Goal: Information Seeking & Learning: Find specific fact

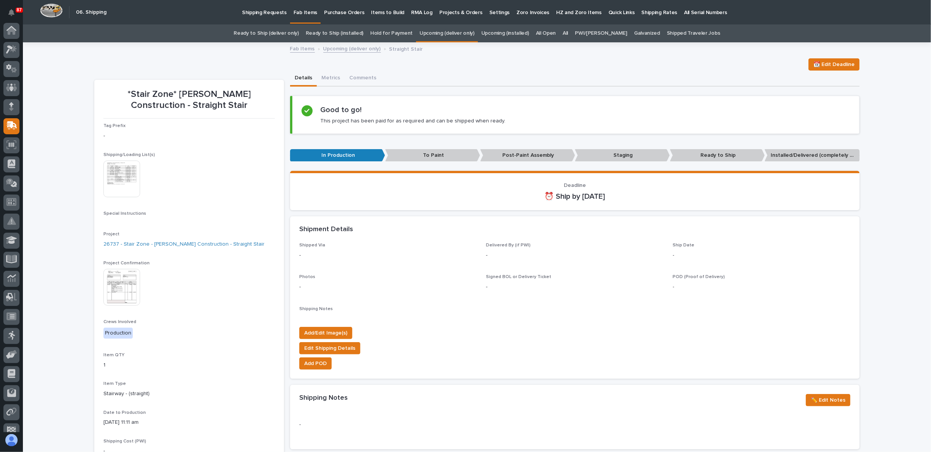
scroll to position [48, 0]
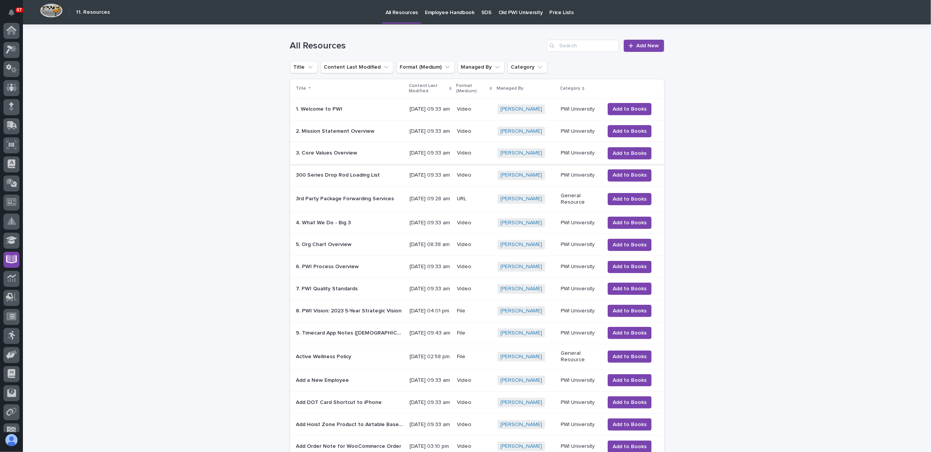
scroll to position [48, 0]
click at [11, 76] on icon at bounding box center [12, 76] width 10 height 7
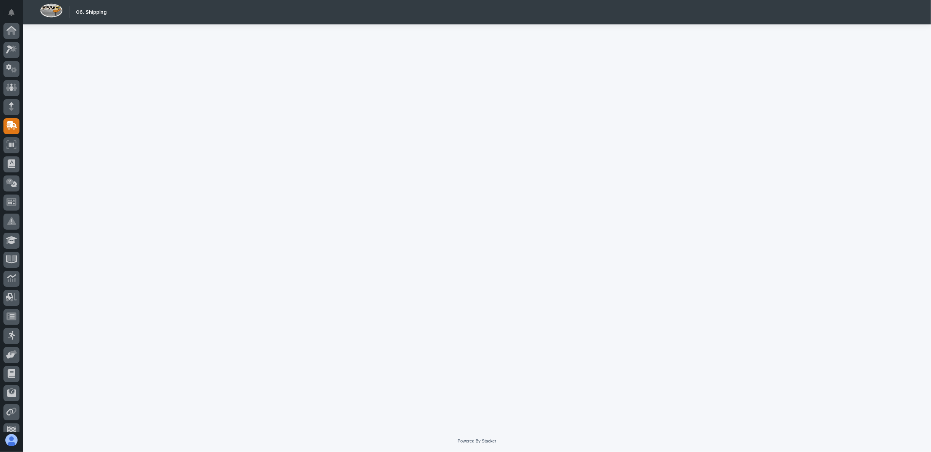
scroll to position [48, 0]
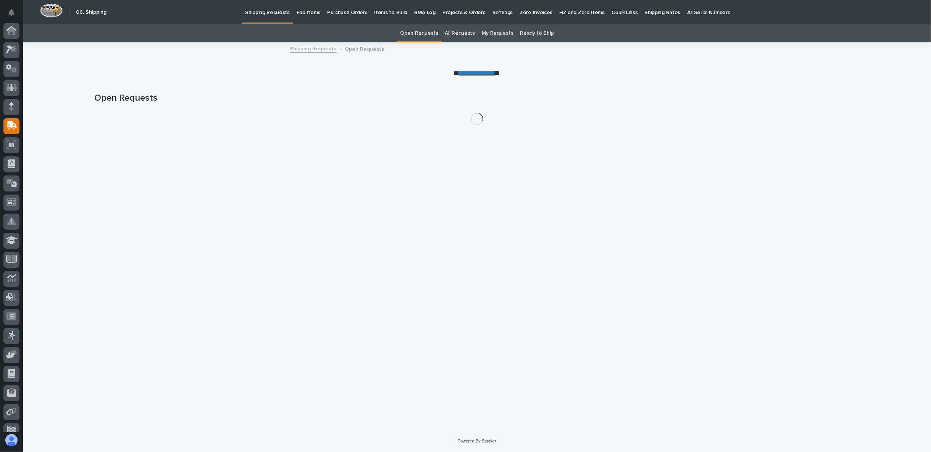
scroll to position [48, 0]
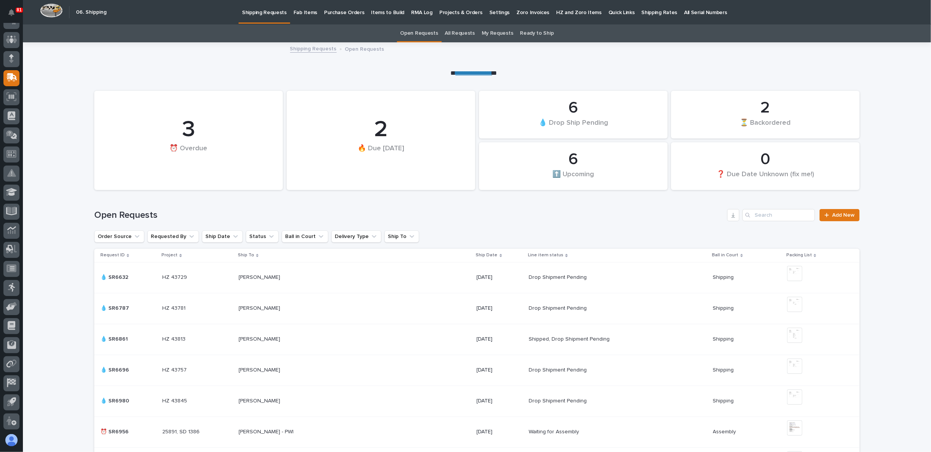
click at [304, 14] on p "Fab Items" at bounding box center [305, 8] width 24 height 16
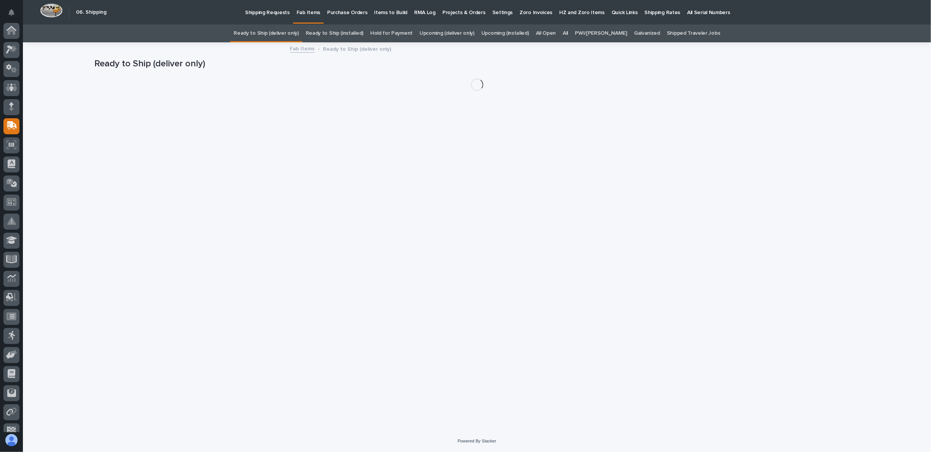
scroll to position [48, 0]
click at [571, 34] on div "All" at bounding box center [565, 33] width 12 height 18
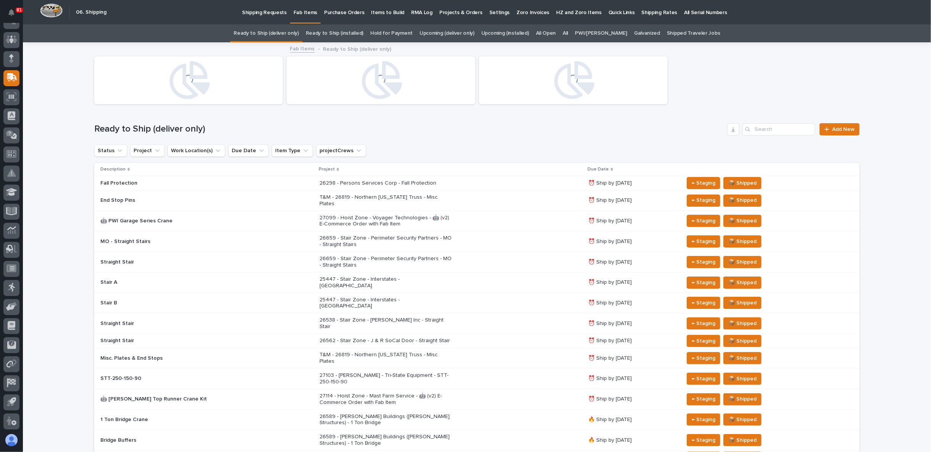
click at [568, 32] on link "All" at bounding box center [564, 33] width 5 height 18
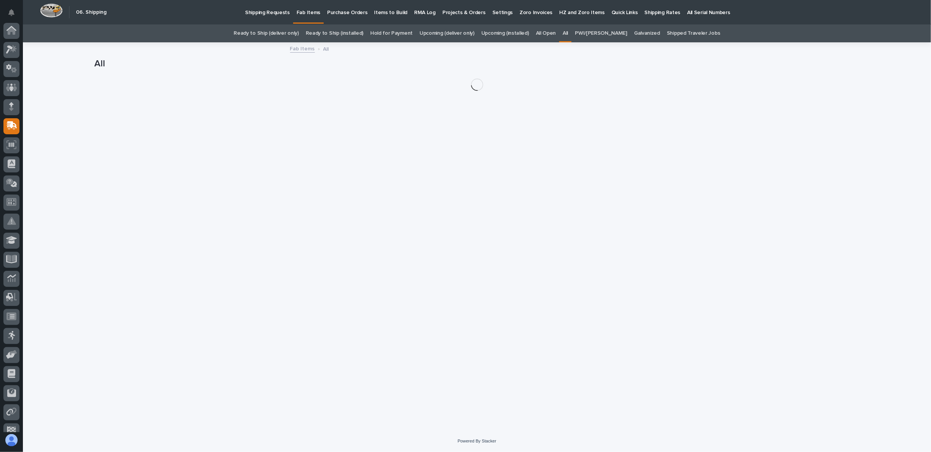
scroll to position [48, 0]
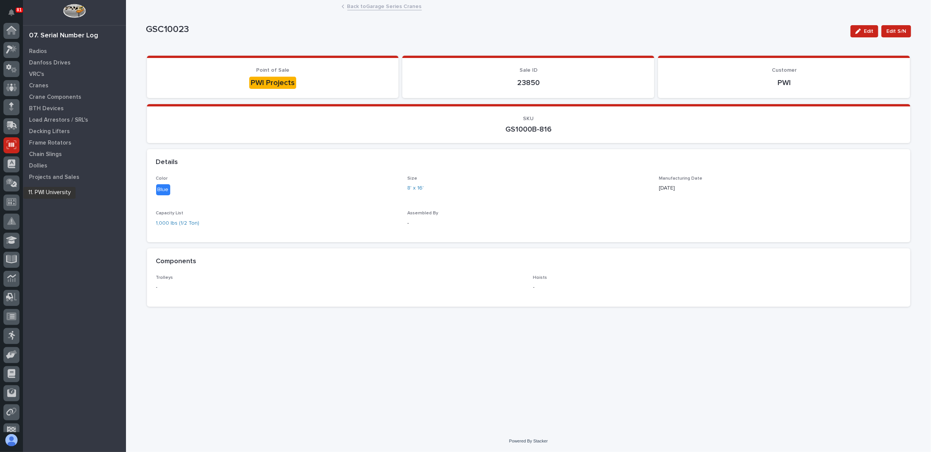
scroll to position [48, 0]
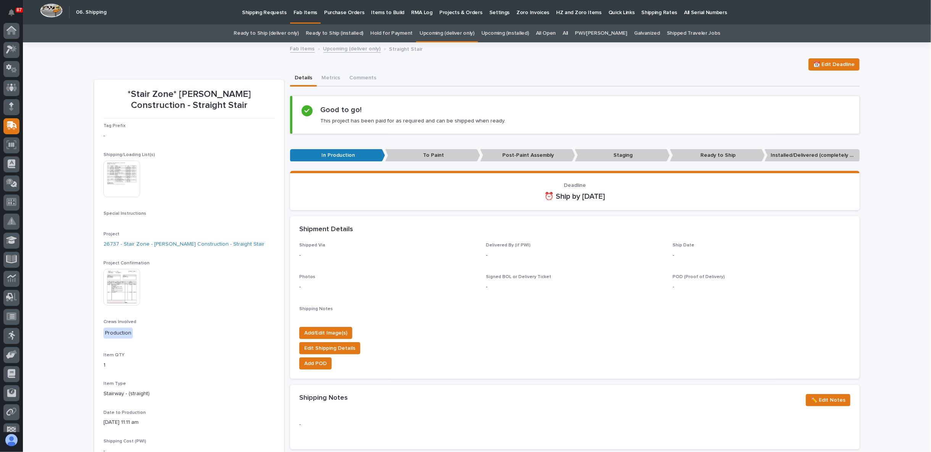
scroll to position [48, 0]
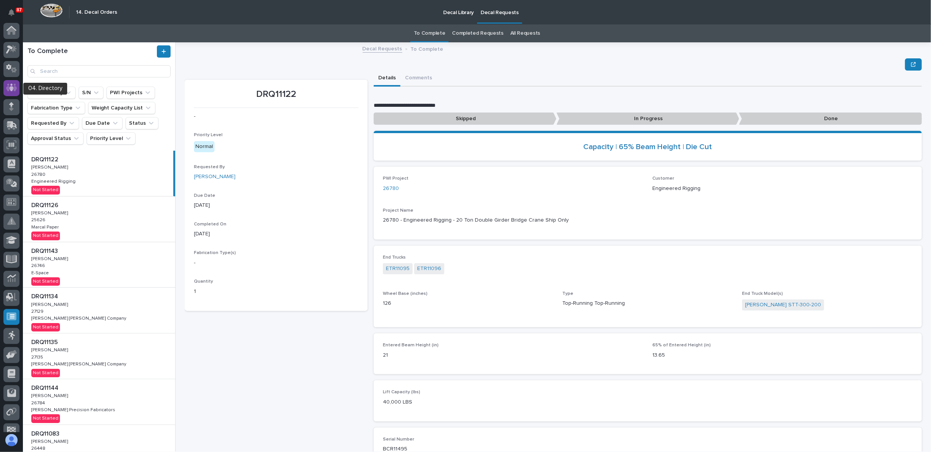
click at [10, 88] on icon at bounding box center [11, 88] width 5 height 8
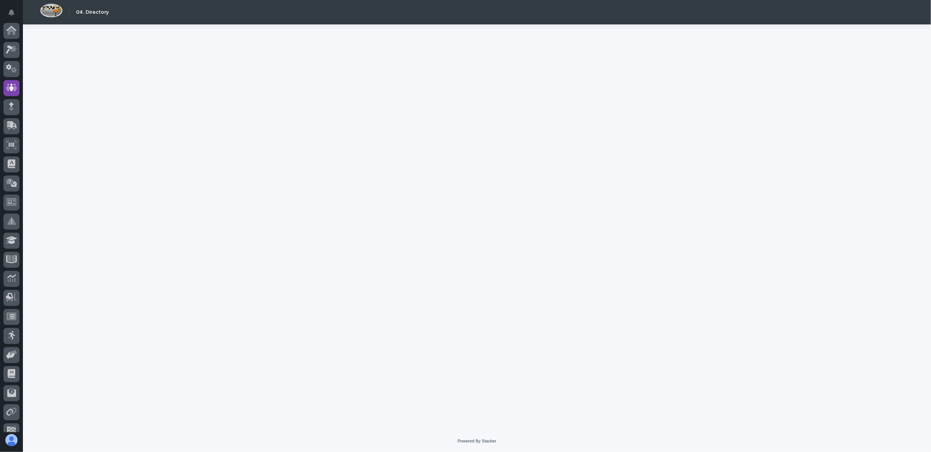
scroll to position [48, 0]
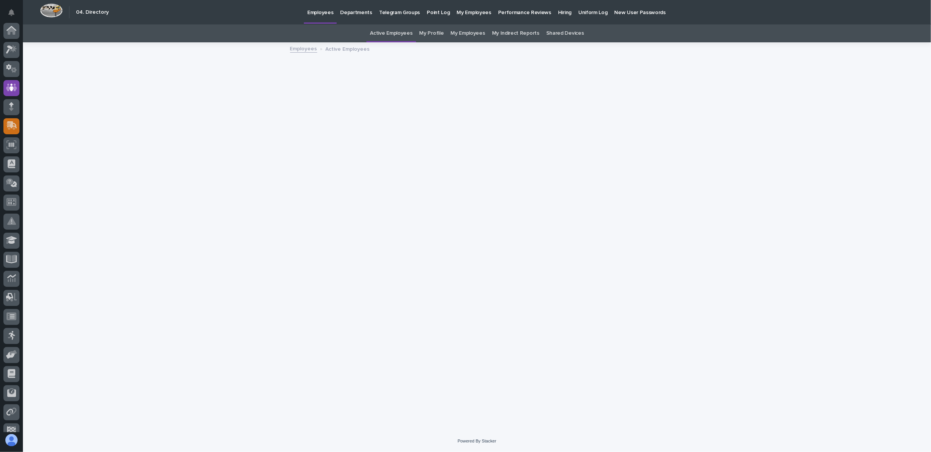
scroll to position [48, 0]
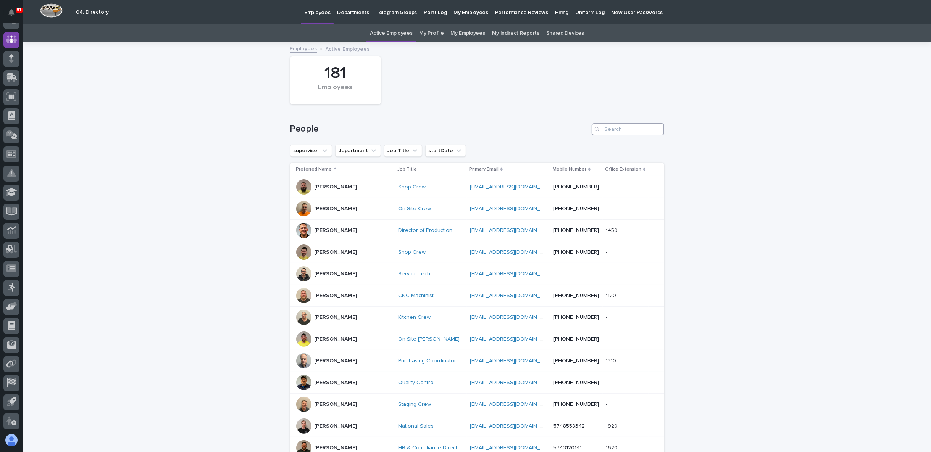
click at [607, 129] on input "Search" at bounding box center [627, 129] width 72 height 12
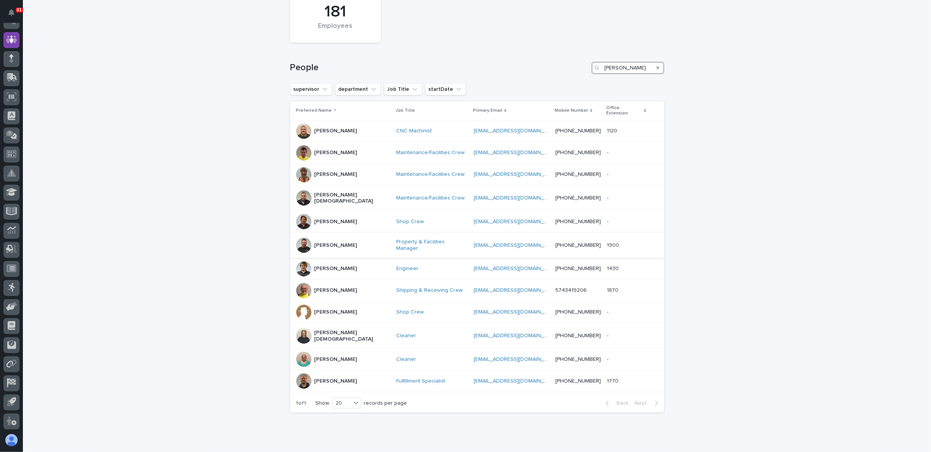
scroll to position [70, 0]
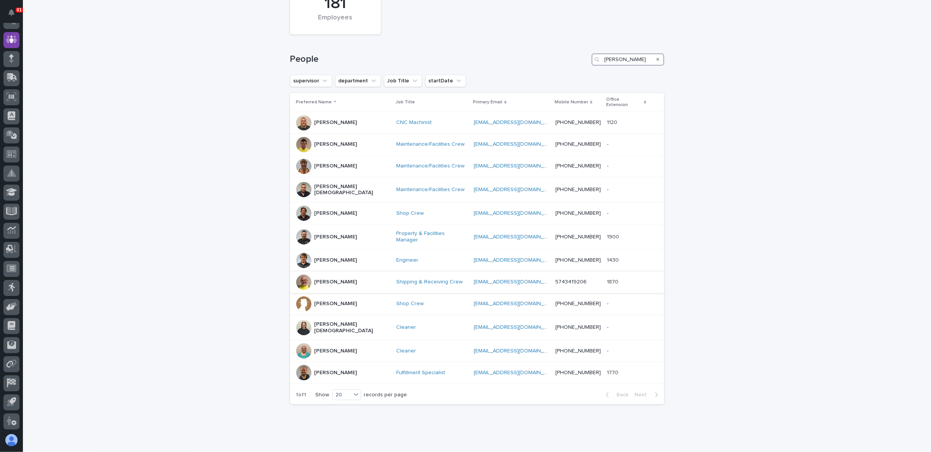
type input "john"
click at [333, 279] on p "John Myers" at bounding box center [335, 282] width 43 height 6
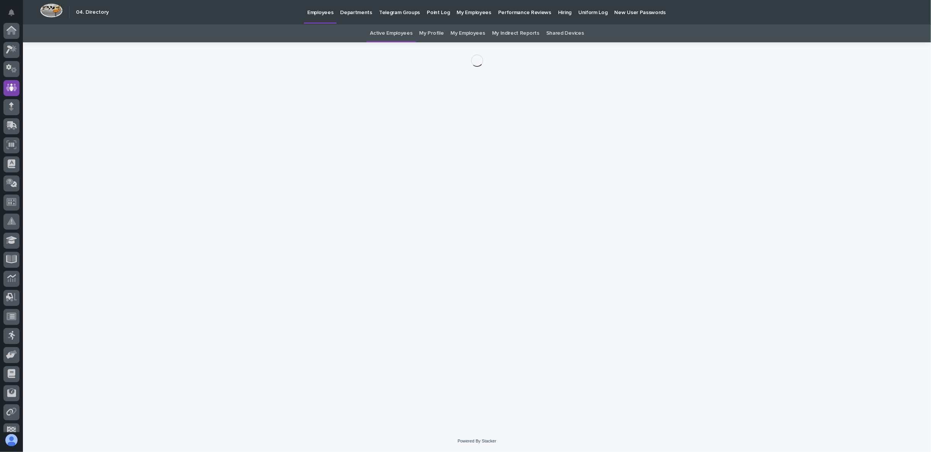
scroll to position [48, 0]
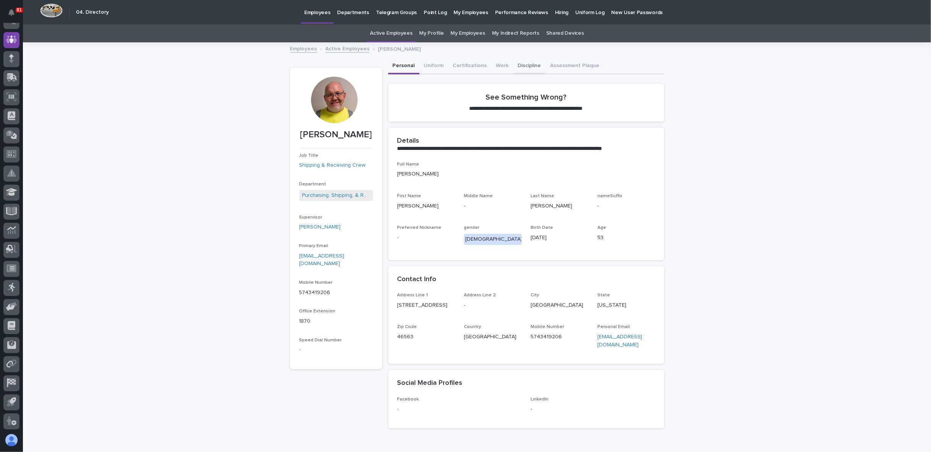
click at [525, 58] on button "Discipline" at bounding box center [529, 66] width 32 height 16
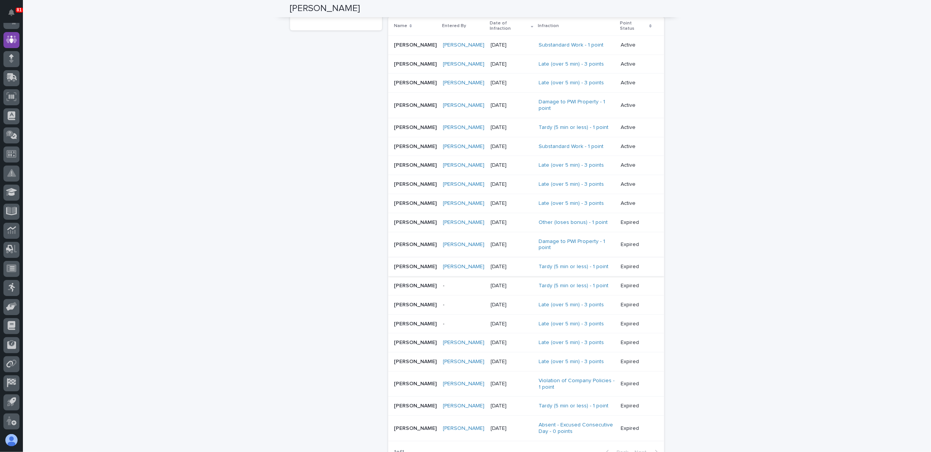
scroll to position [296, 0]
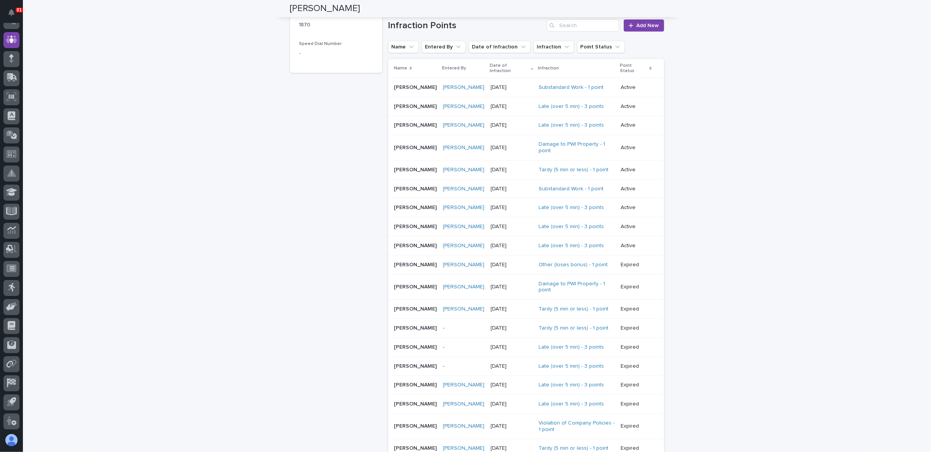
drag, startPoint x: 462, startPoint y: 135, endPoint x: 335, endPoint y: 147, distance: 128.4
click at [335, 147] on div "John Myers Job Title Shipping & Receiving Crew Department Purchasing, Shipping,…" at bounding box center [336, 277] width 92 height 1013
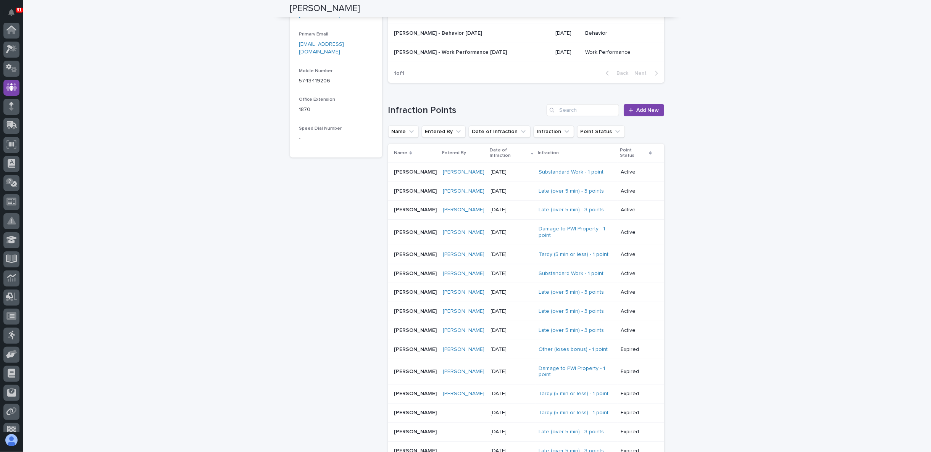
scroll to position [0, 0]
click at [5, 44] on link at bounding box center [11, 50] width 16 height 16
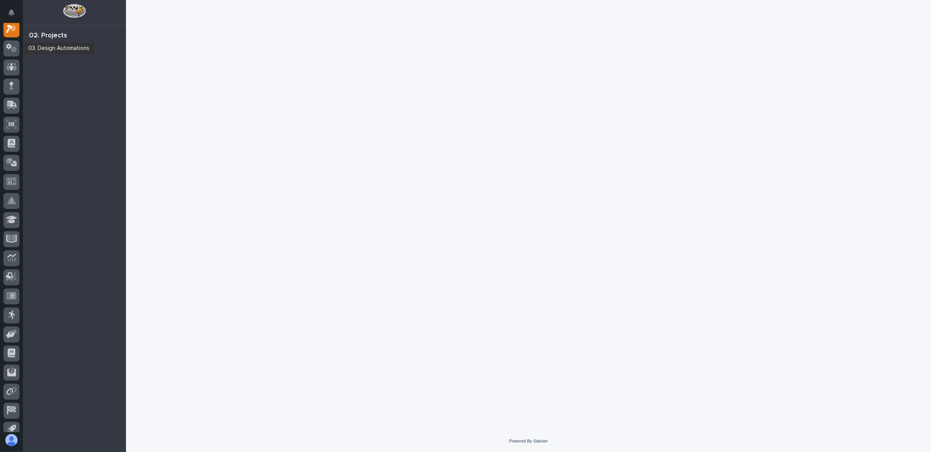
scroll to position [19, 0]
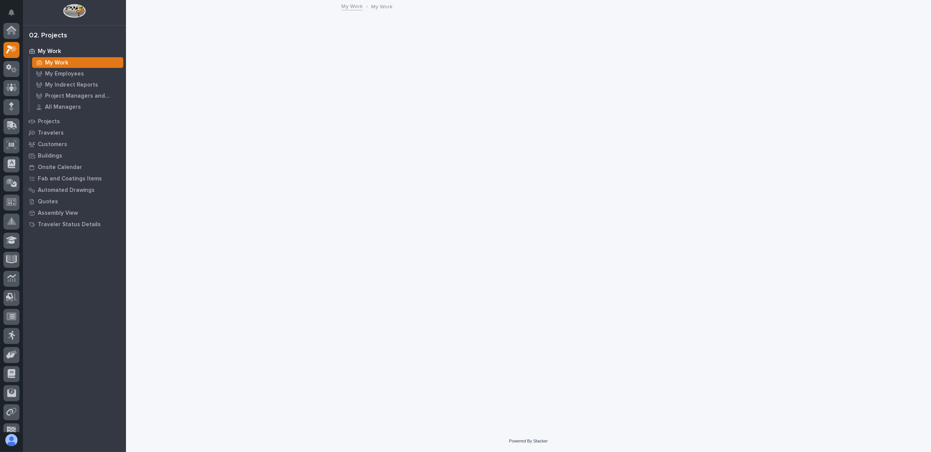
scroll to position [19, 0]
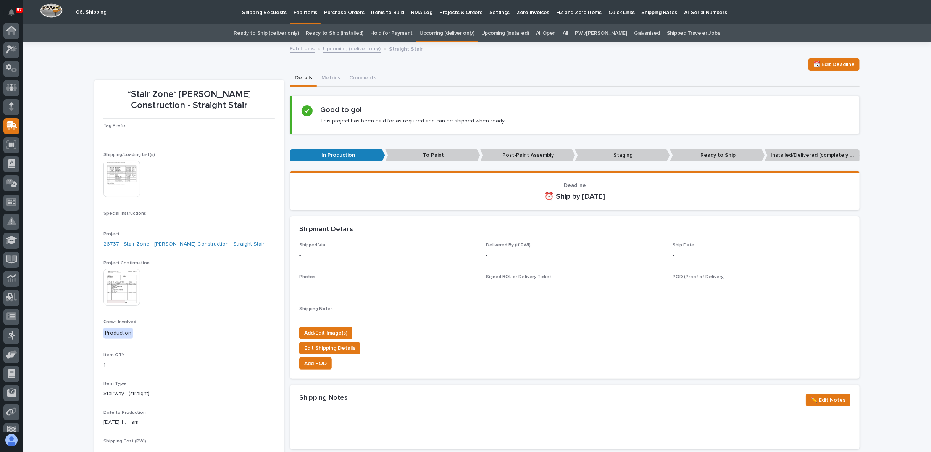
scroll to position [48, 0]
click at [462, 32] on link "Upcoming (deliver only)" at bounding box center [446, 33] width 55 height 18
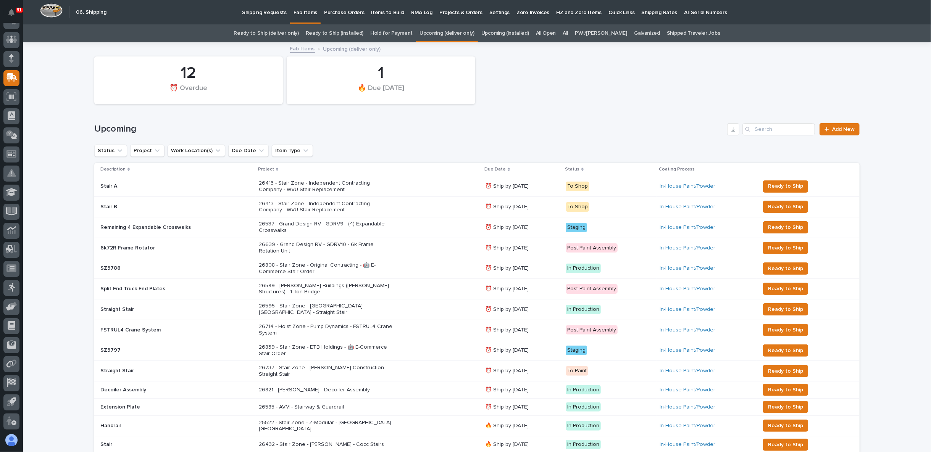
click at [400, 227] on div "26537 - Grand Design RV - GDRV9 - (4) Expandable Crosswalks" at bounding box center [369, 227] width 220 height 19
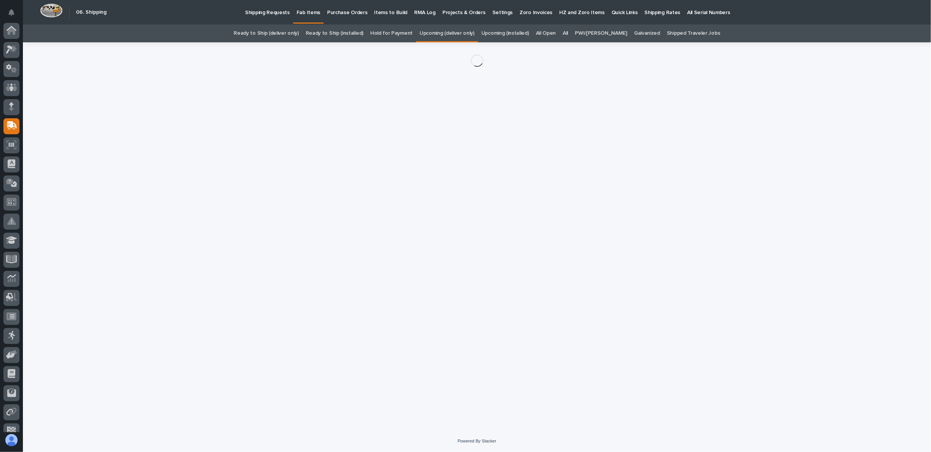
scroll to position [48, 0]
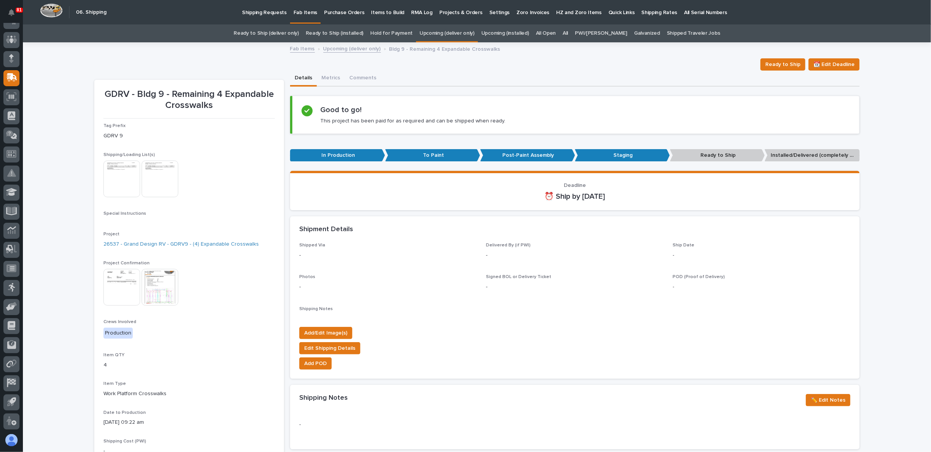
click at [159, 290] on img at bounding box center [160, 287] width 37 height 37
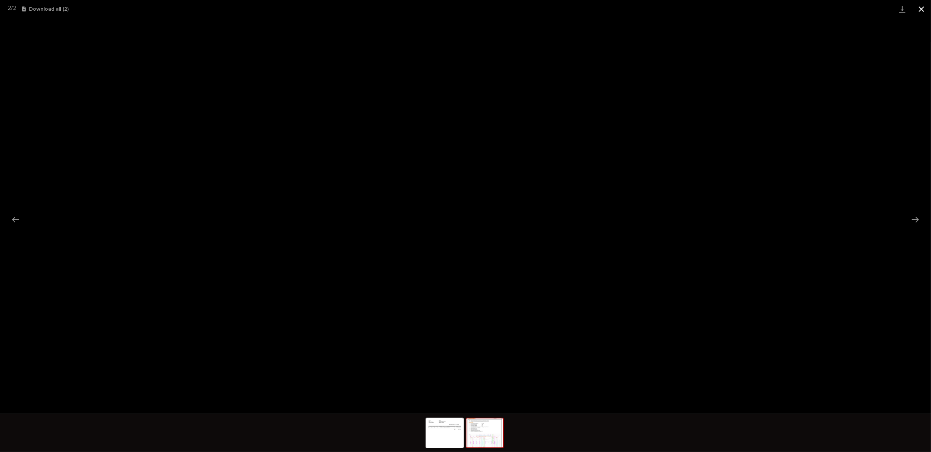
click at [921, 7] on button "Close gallery" at bounding box center [920, 9] width 19 height 18
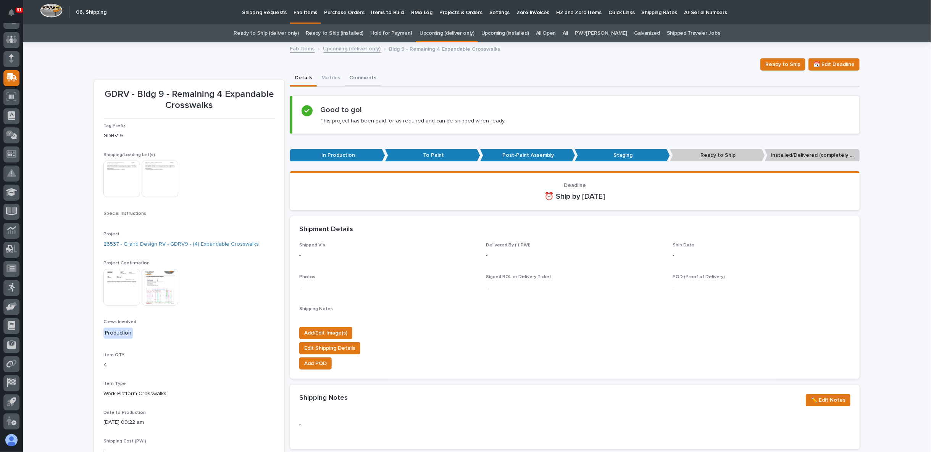
click at [349, 76] on button "Comments" at bounding box center [363, 79] width 36 height 16
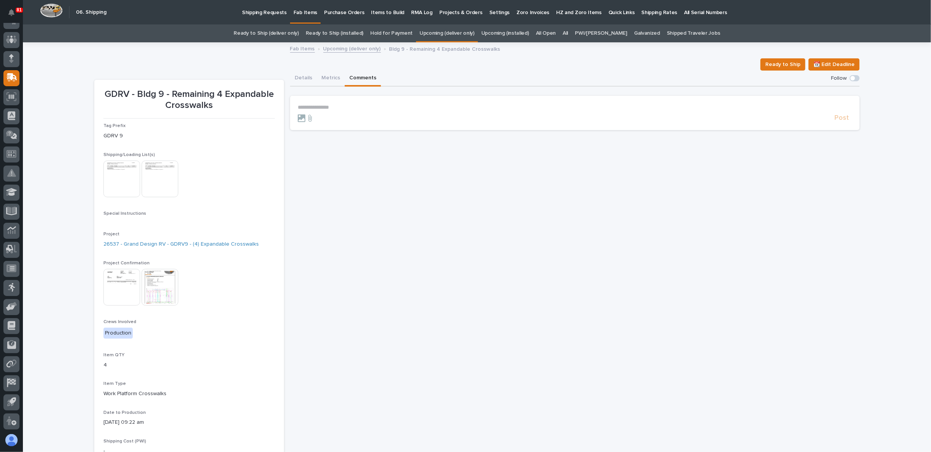
click at [333, 108] on p "**********" at bounding box center [575, 107] width 554 height 6
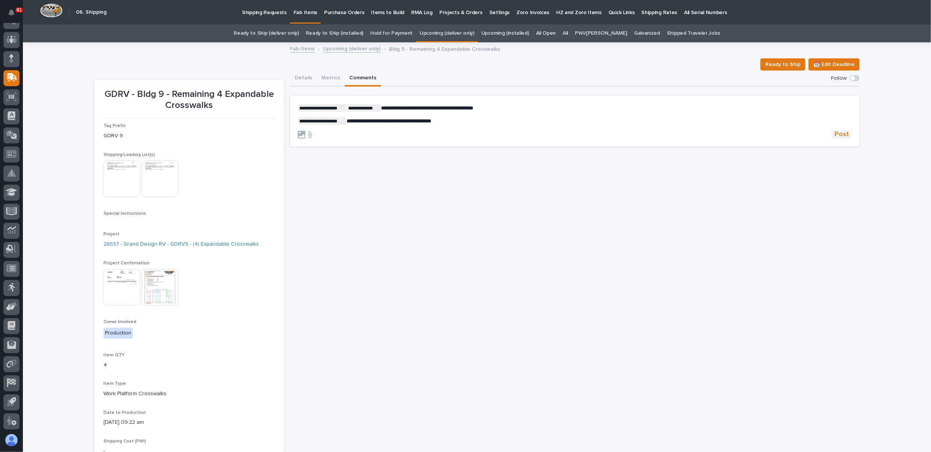
click at [837, 133] on span "Post" at bounding box center [841, 134] width 14 height 9
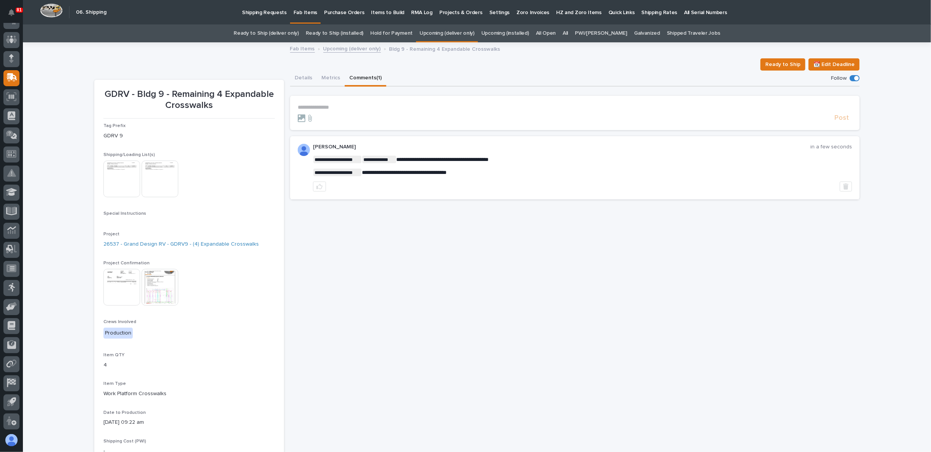
click at [131, 281] on img at bounding box center [121, 287] width 37 height 37
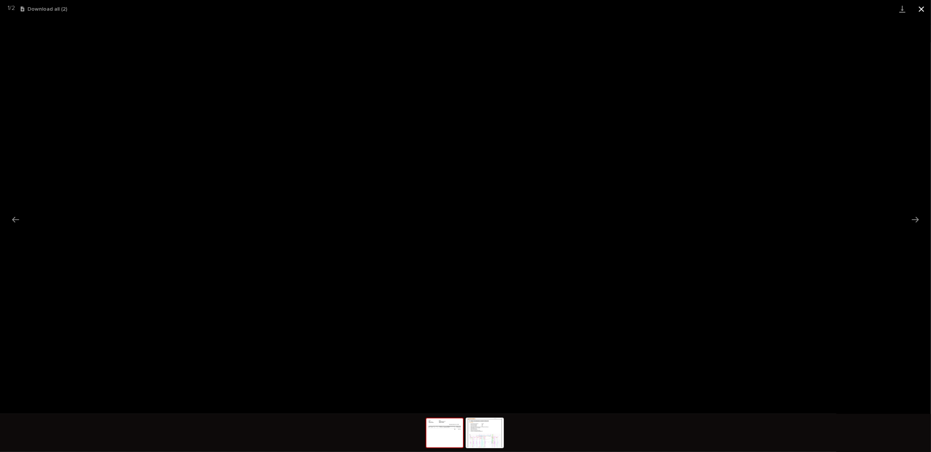
click at [924, 8] on button "Close gallery" at bounding box center [920, 9] width 19 height 18
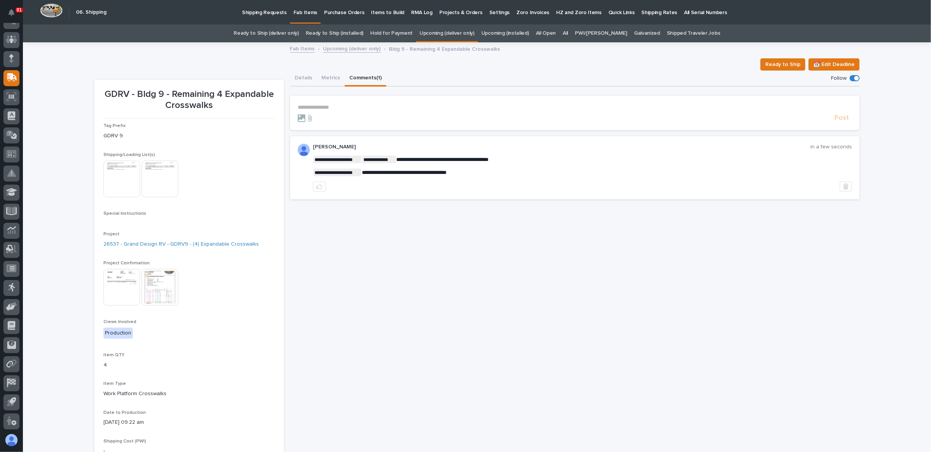
click at [167, 292] on img at bounding box center [160, 287] width 37 height 37
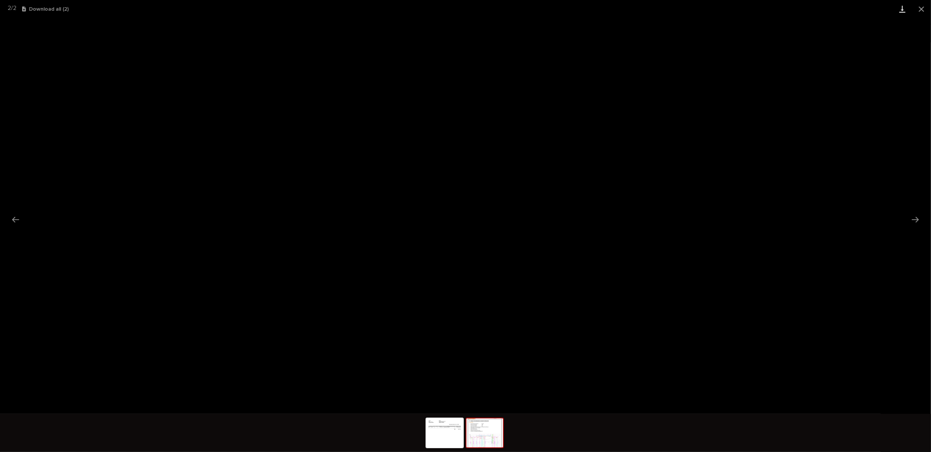
drag, startPoint x: 922, startPoint y: 11, endPoint x: 911, endPoint y: 16, distance: 12.3
click at [921, 11] on button "Close gallery" at bounding box center [920, 9] width 19 height 18
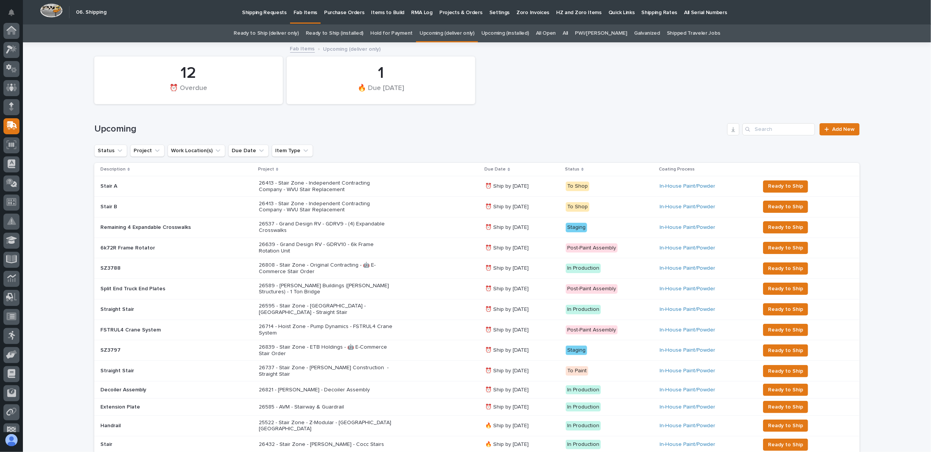
scroll to position [48, 0]
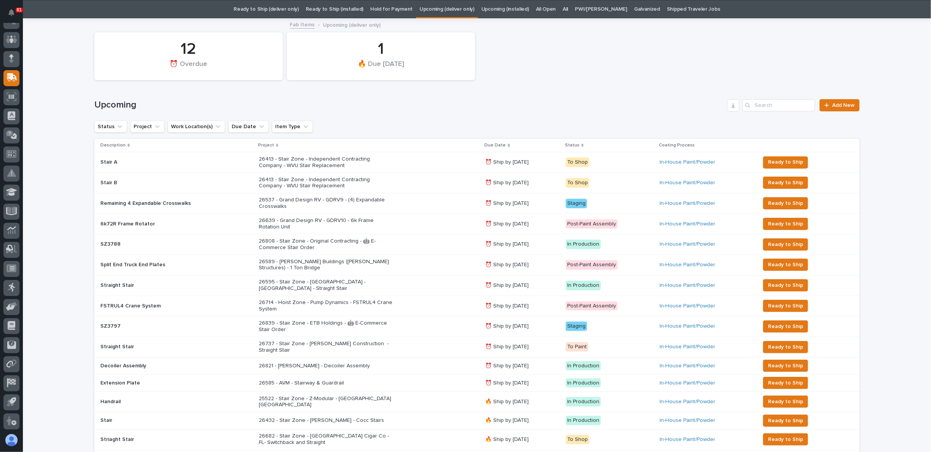
click at [292, 263] on p "26589 - [PERSON_NAME] Buildings ([PERSON_NAME] Structures) - 1 Ton Bridge" at bounding box center [326, 265] width 134 height 13
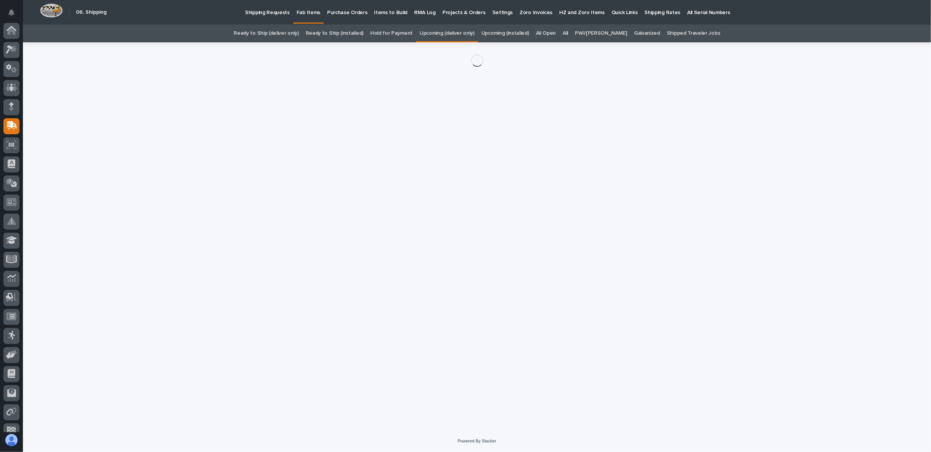
scroll to position [48, 0]
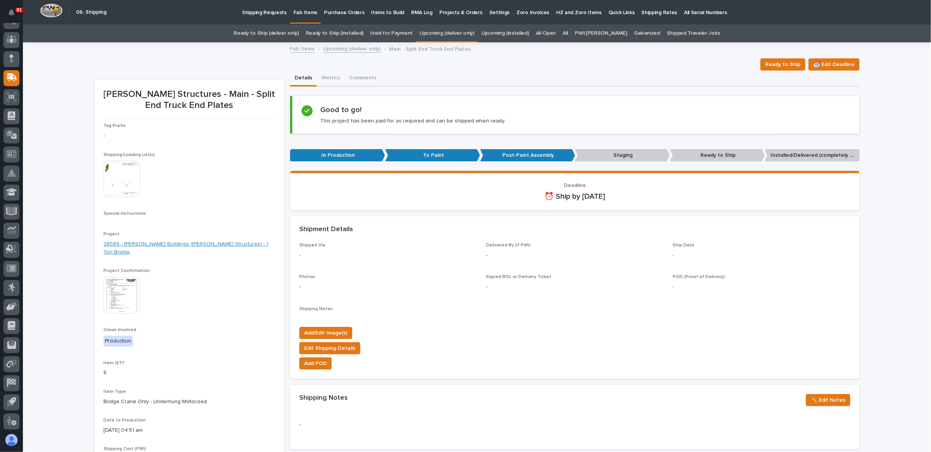
click at [176, 243] on link "26589 - [PERSON_NAME] Buildings ([PERSON_NAME] Structures) - 1 Ton Bridge" at bounding box center [188, 248] width 171 height 16
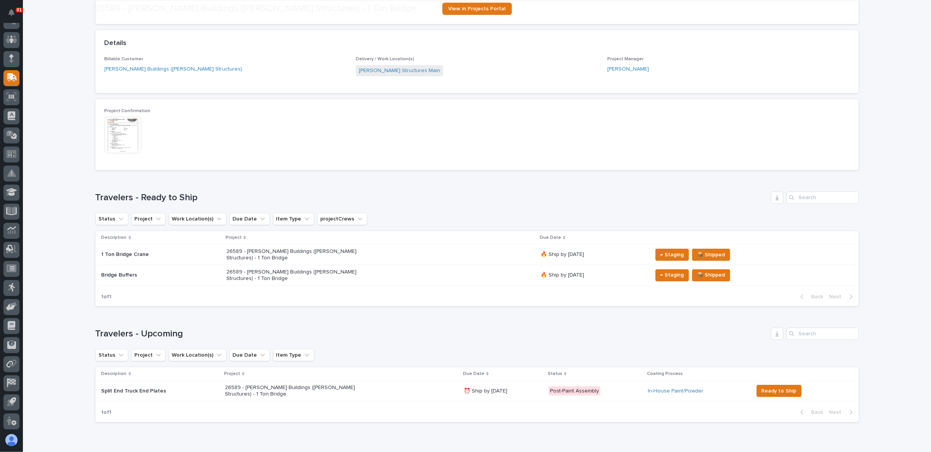
scroll to position [124, 0]
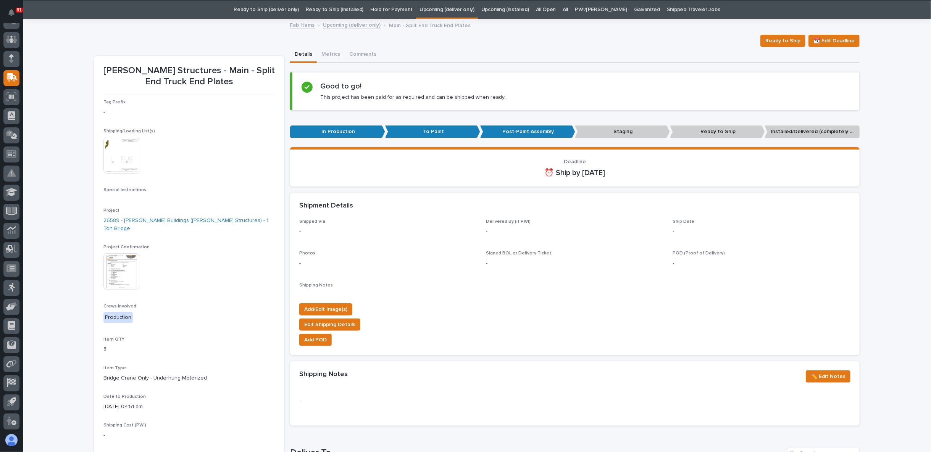
scroll to position [24, 0]
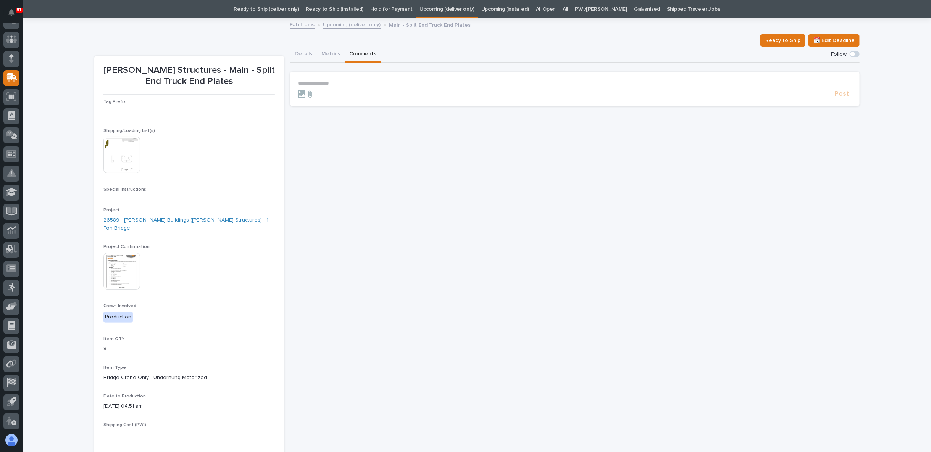
click at [351, 55] on button "Comments" at bounding box center [363, 55] width 36 height 16
click at [328, 83] on p "**********" at bounding box center [575, 83] width 554 height 6
drag, startPoint x: 424, startPoint y: 86, endPoint x: 304, endPoint y: 83, distance: 119.5
click at [304, 83] on p "**********" at bounding box center [575, 84] width 554 height 8
click at [300, 53] on button "Details" at bounding box center [303, 55] width 27 height 16
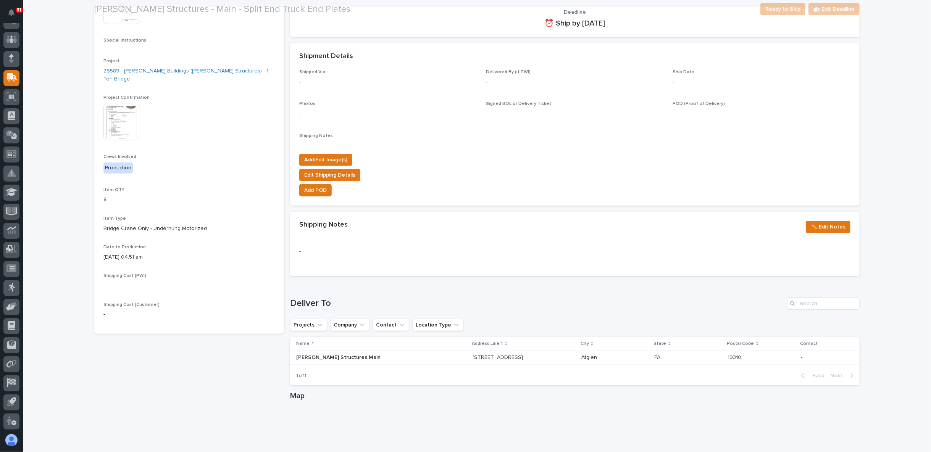
scroll to position [337, 0]
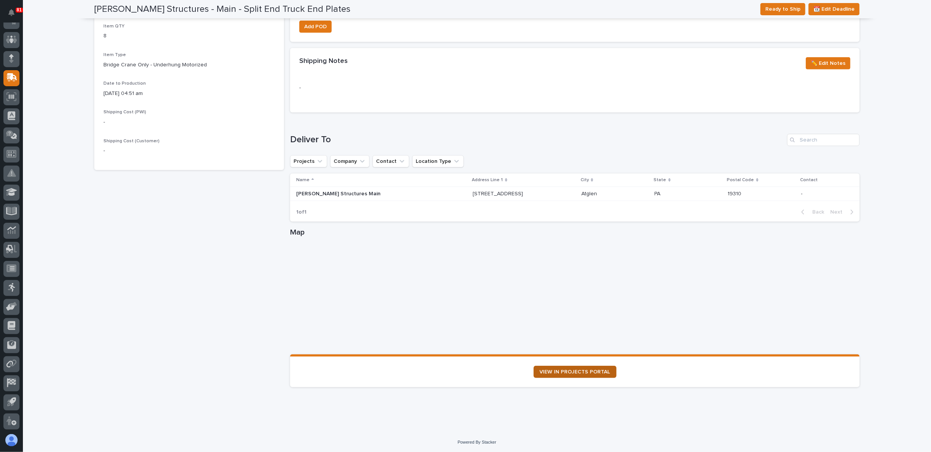
click at [566, 369] on span "VIEW IN PROJECTS PORTAL" at bounding box center [574, 371] width 71 height 5
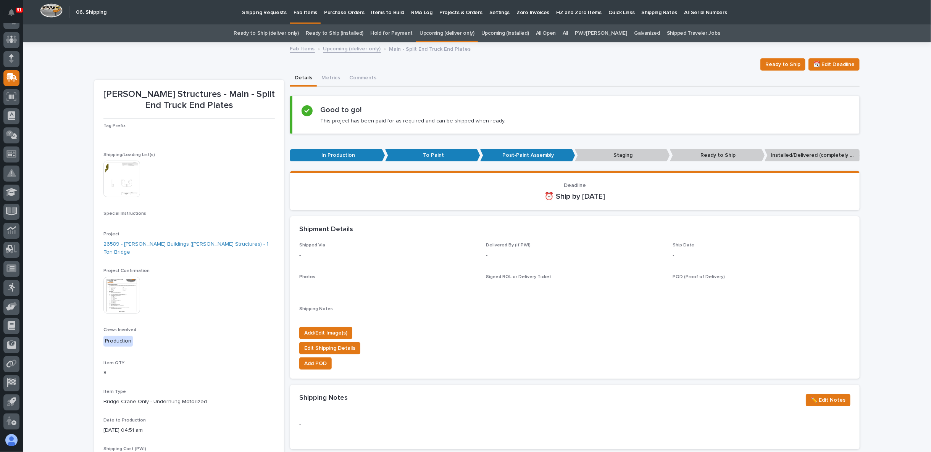
click at [298, 31] on link "Ready to Ship (deliver only)" at bounding box center [265, 33] width 65 height 18
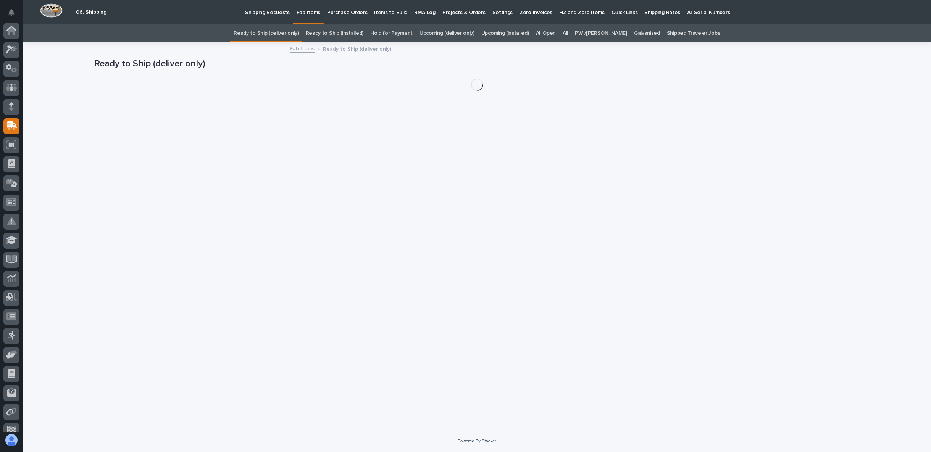
scroll to position [48, 0]
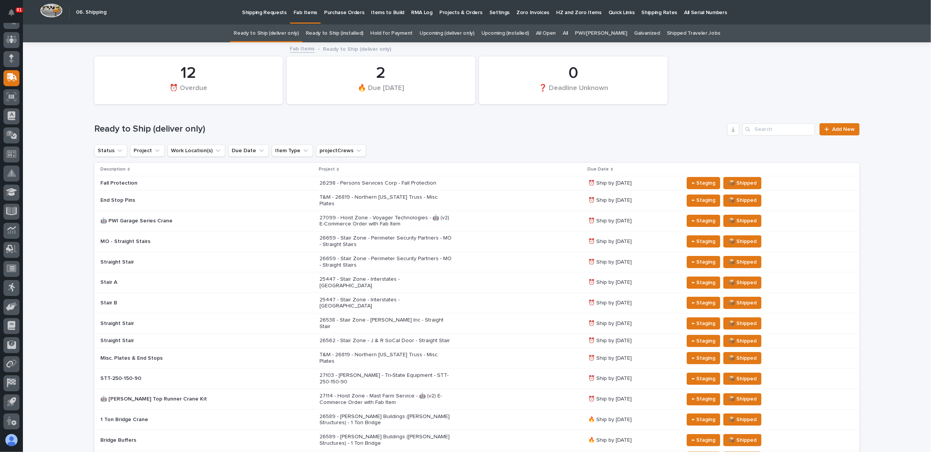
click at [319, 414] on p "26589 - [PERSON_NAME] Buildings ([PERSON_NAME] Structures) - 1 Ton Bridge" at bounding box center [386, 420] width 134 height 13
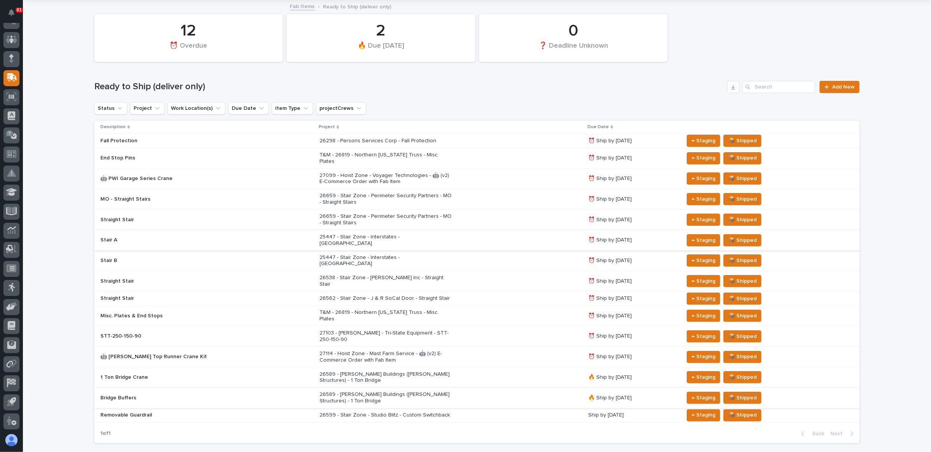
scroll to position [59, 0]
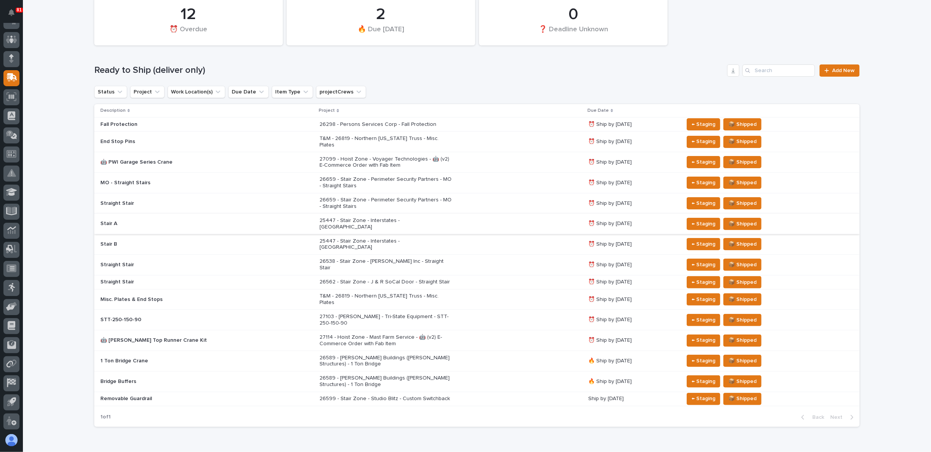
click at [336, 375] on p "26589 - [PERSON_NAME] Buildings ([PERSON_NAME] Structures) - 1 Ton Bridge" at bounding box center [386, 381] width 134 height 13
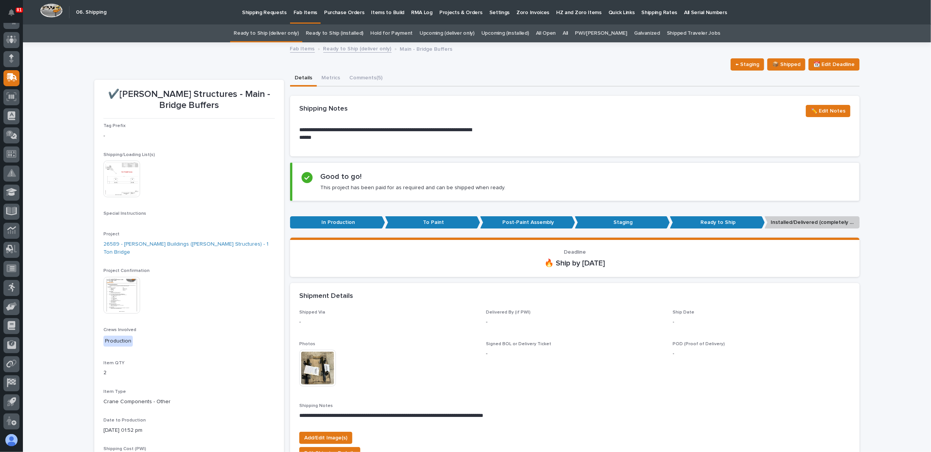
click at [468, 30] on link "Upcoming (deliver only)" at bounding box center [446, 33] width 55 height 18
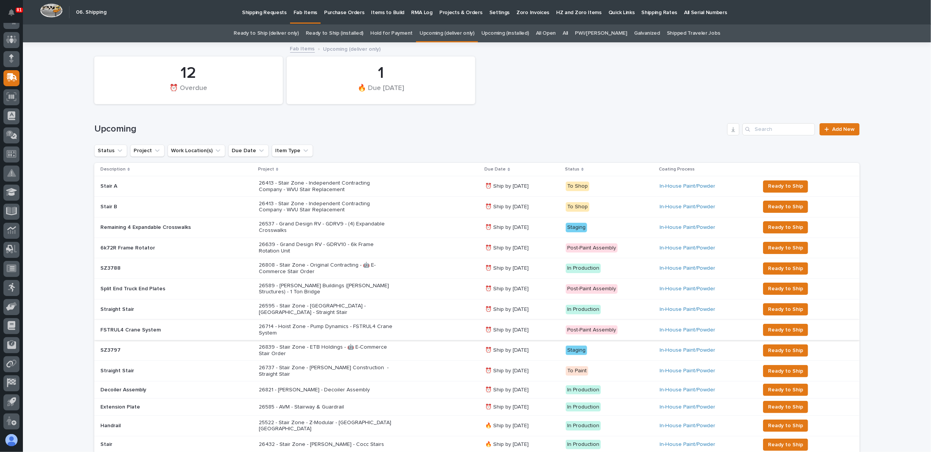
scroll to position [42, 0]
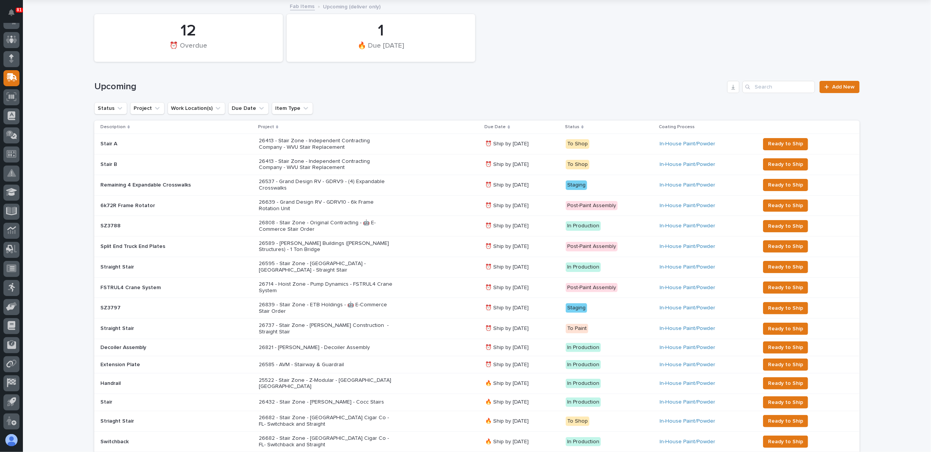
click at [306, 281] on p "26714 - Hoist Zone - Pump Dynamics - FSTRUL4 Crane System" at bounding box center [326, 287] width 134 height 13
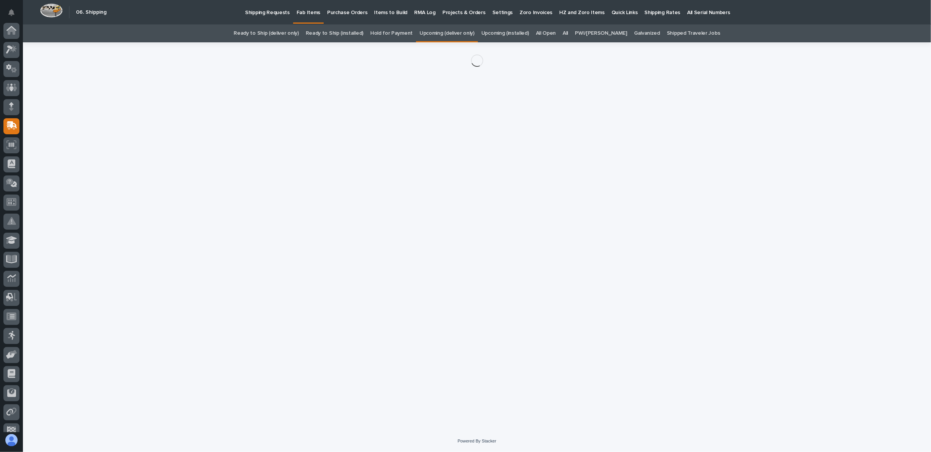
scroll to position [48, 0]
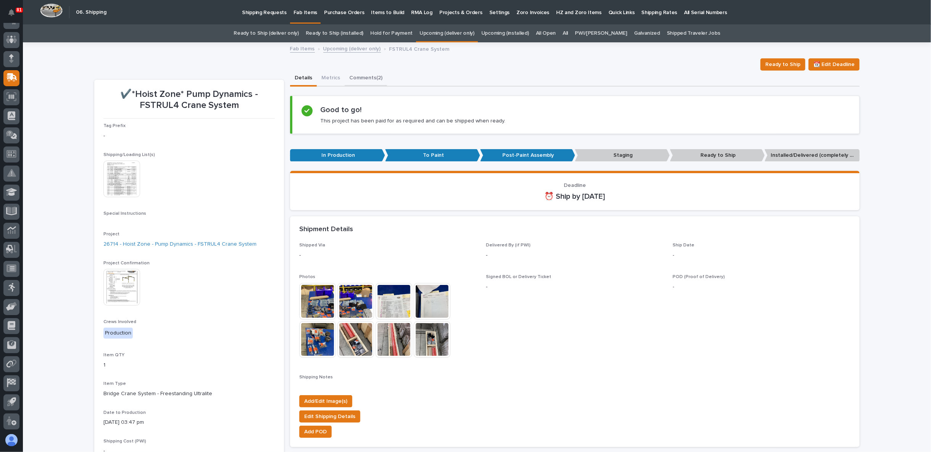
click at [348, 73] on button "Comments (2)" at bounding box center [366, 79] width 42 height 16
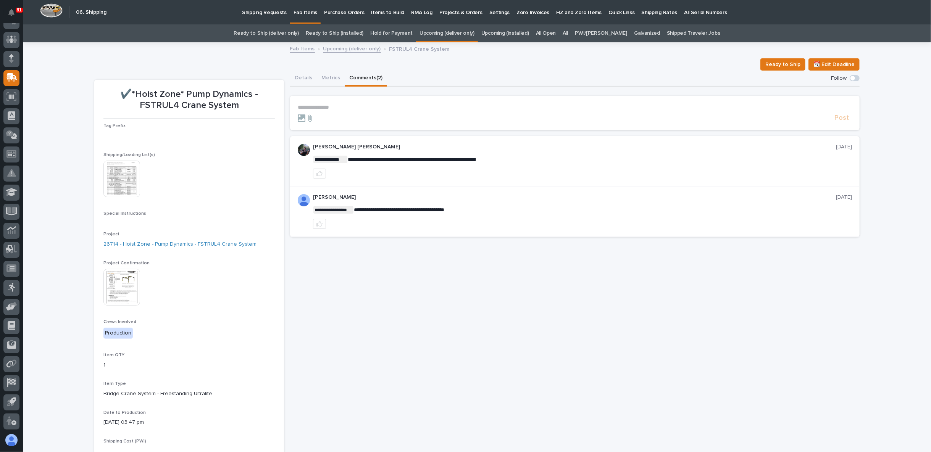
click at [351, 49] on link "Upcoming (deliver only)" at bounding box center [352, 48] width 58 height 9
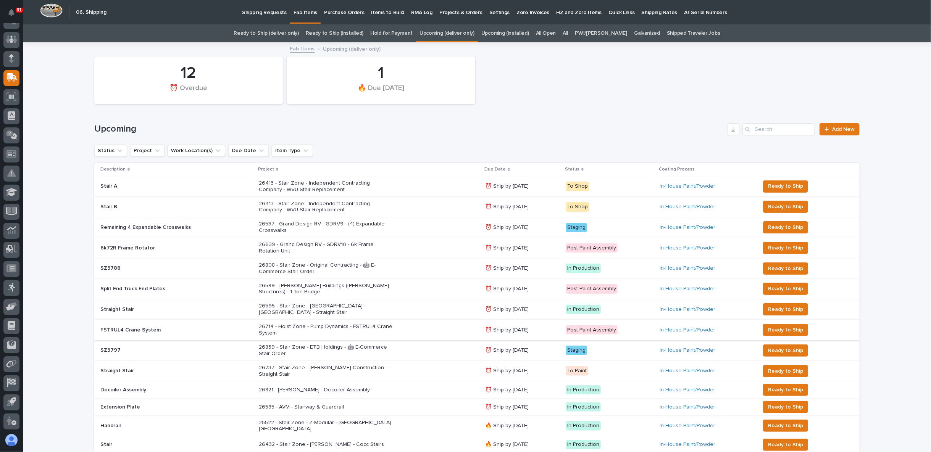
scroll to position [42, 0]
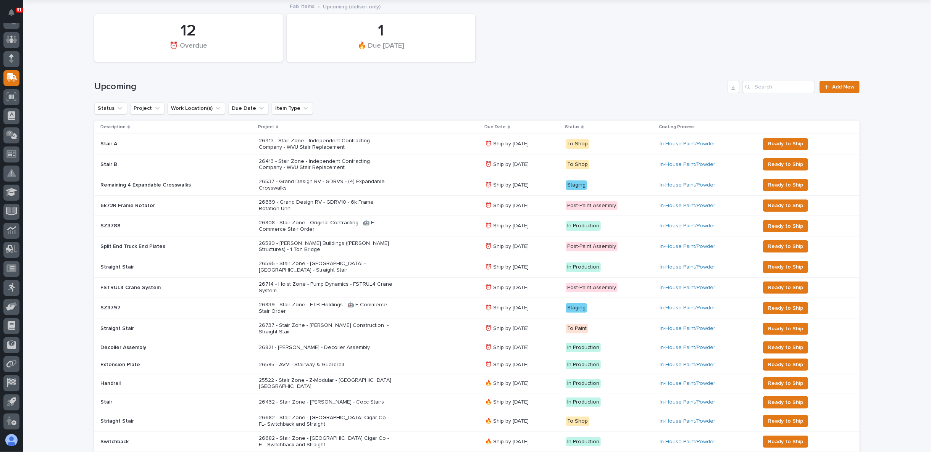
click at [192, 245] on p at bounding box center [167, 246] width 134 height 6
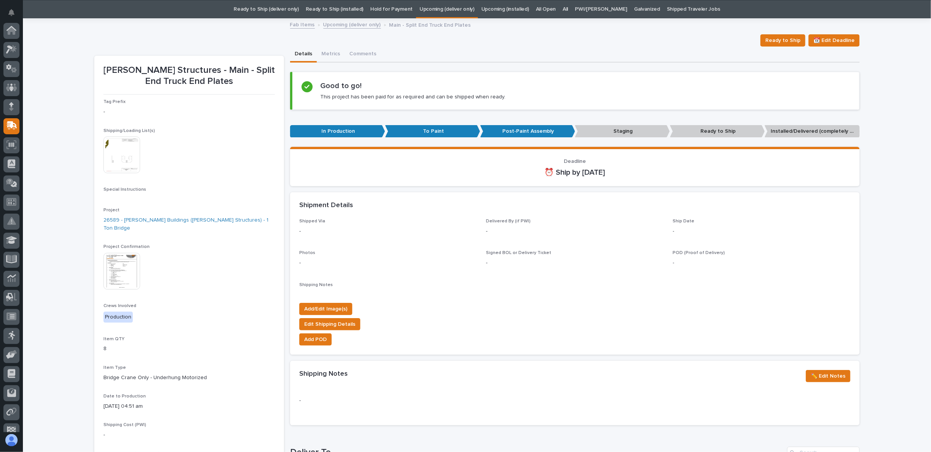
scroll to position [48, 0]
click at [124, 161] on img at bounding box center [121, 155] width 37 height 37
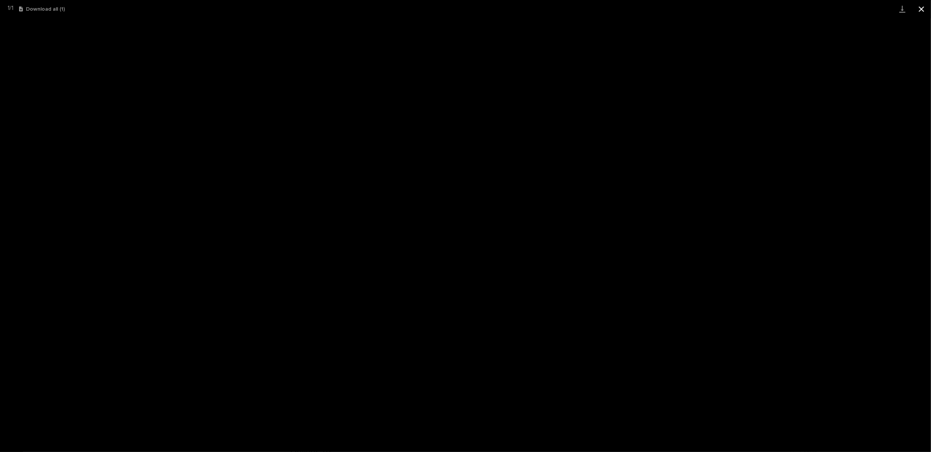
click at [916, 11] on button "Close gallery" at bounding box center [920, 9] width 19 height 18
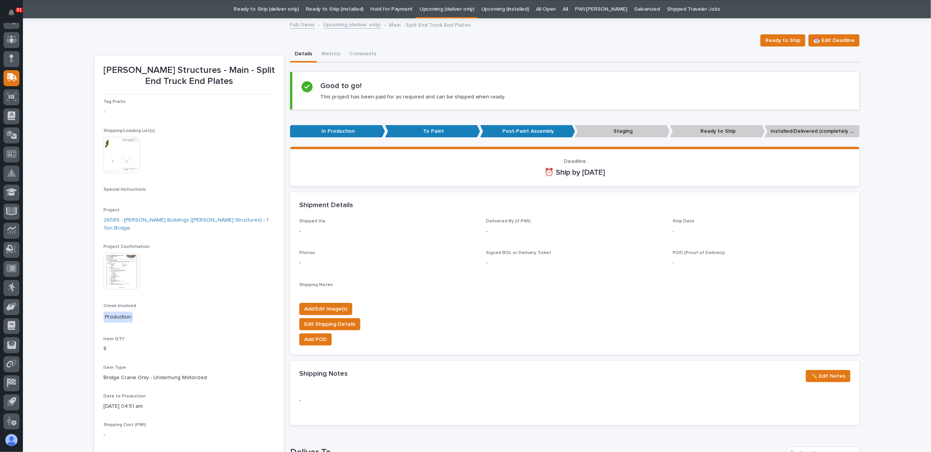
click at [352, 24] on link "Upcoming (deliver only)" at bounding box center [352, 24] width 58 height 9
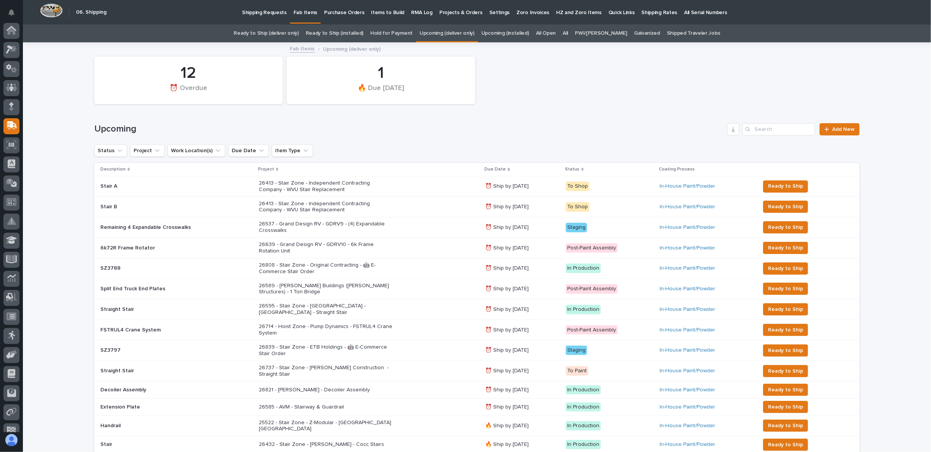
scroll to position [48, 0]
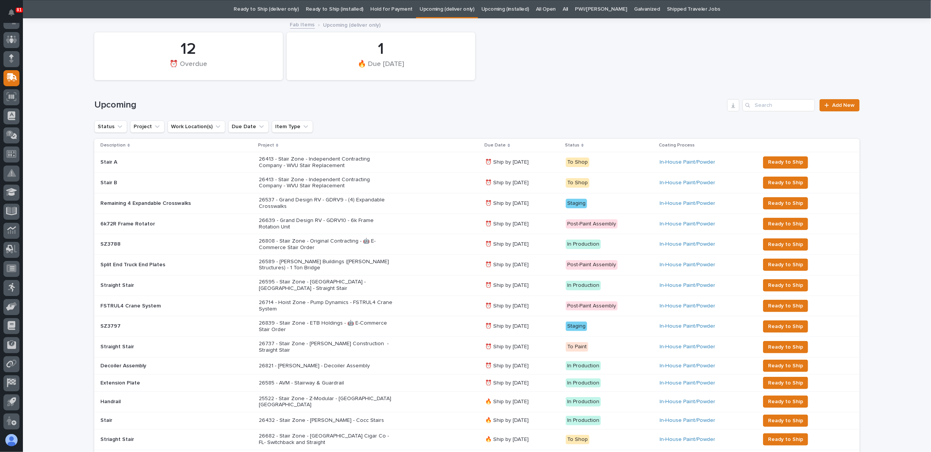
click at [308, 301] on p "26714 - Hoist Zone - Pump Dynamics - FSTRUL4 Crane System" at bounding box center [326, 306] width 134 height 13
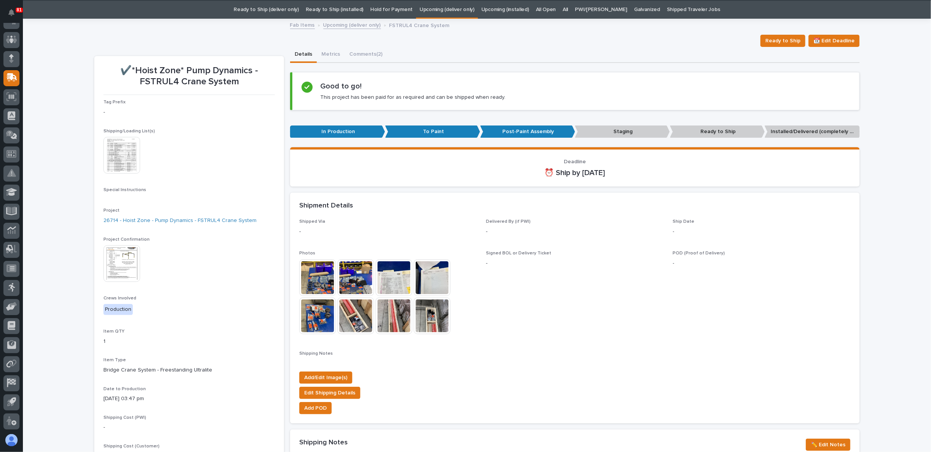
scroll to position [24, 0]
click at [367, 52] on button "Comments (2)" at bounding box center [366, 55] width 42 height 16
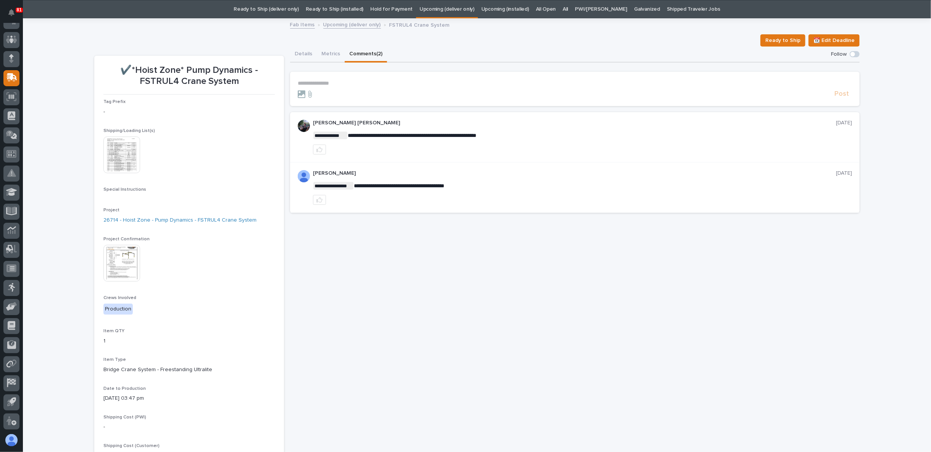
click at [316, 83] on p "**********" at bounding box center [575, 83] width 554 height 6
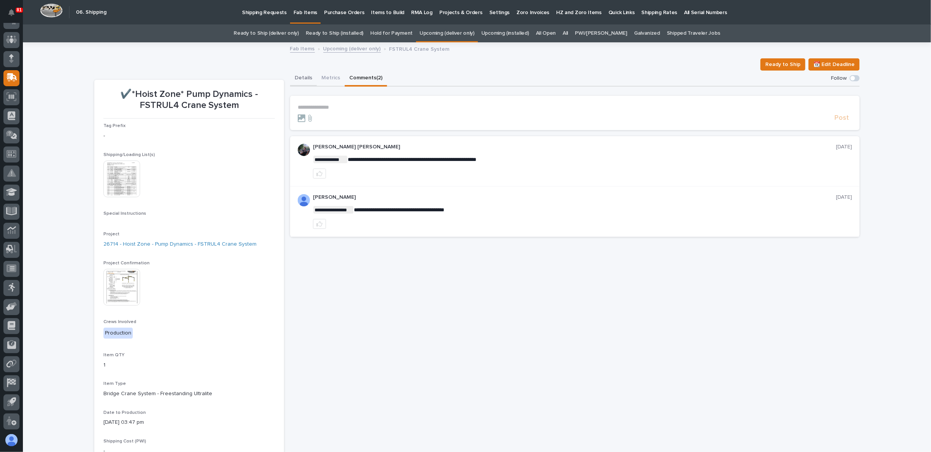
click at [304, 74] on button "Details" at bounding box center [303, 79] width 27 height 16
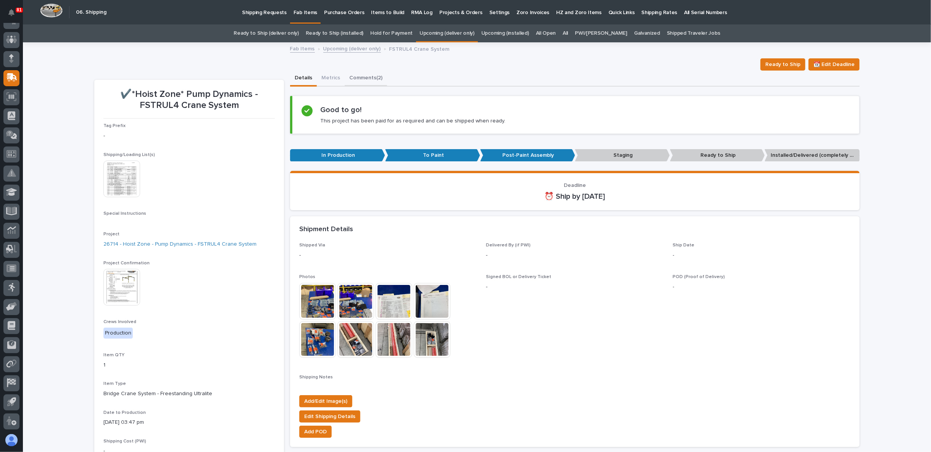
click at [364, 74] on button "Comments (2)" at bounding box center [366, 79] width 42 height 16
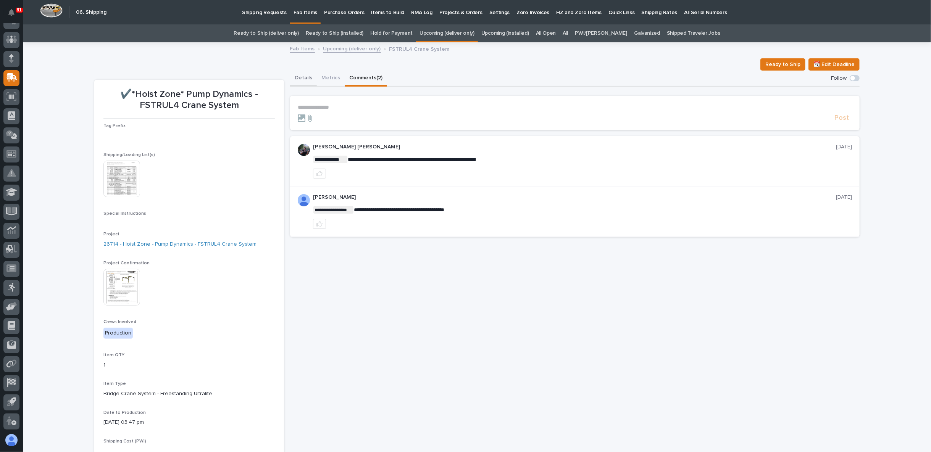
click at [302, 77] on button "Details" at bounding box center [303, 79] width 27 height 16
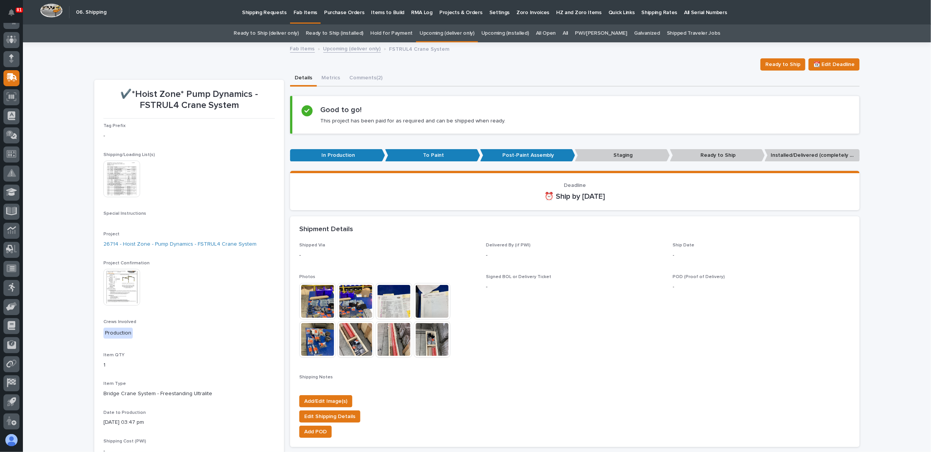
click at [213, 238] on div "Project 26714 - Hoist Zone - Pump Dynamics - FSTRUL4 Crane System" at bounding box center [188, 243] width 171 height 23
click at [212, 244] on link "26714 - Hoist Zone - Pump Dynamics - FSTRUL4 Crane System" at bounding box center [179, 244] width 153 height 8
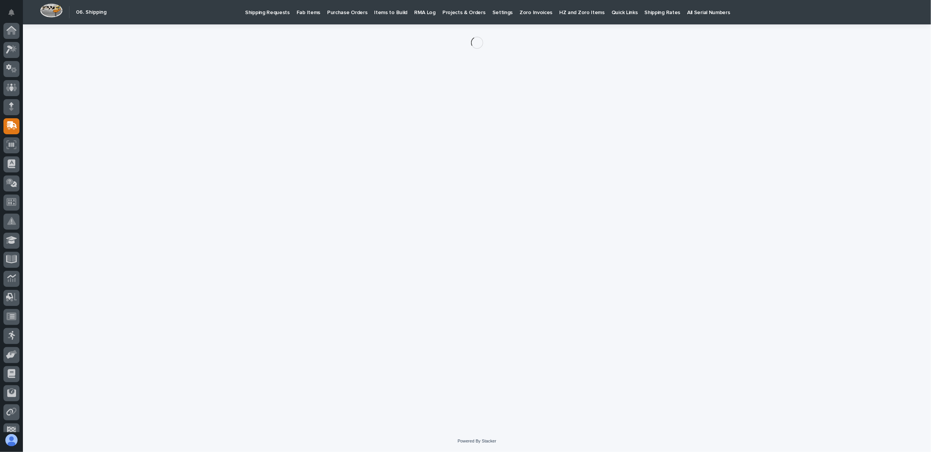
scroll to position [48, 0]
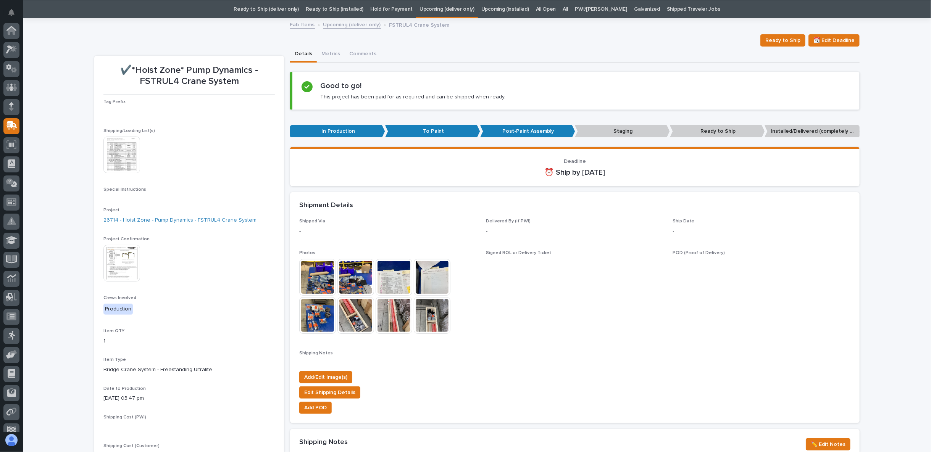
scroll to position [48, 0]
click at [361, 57] on button "Comments (2)" at bounding box center [366, 55] width 42 height 16
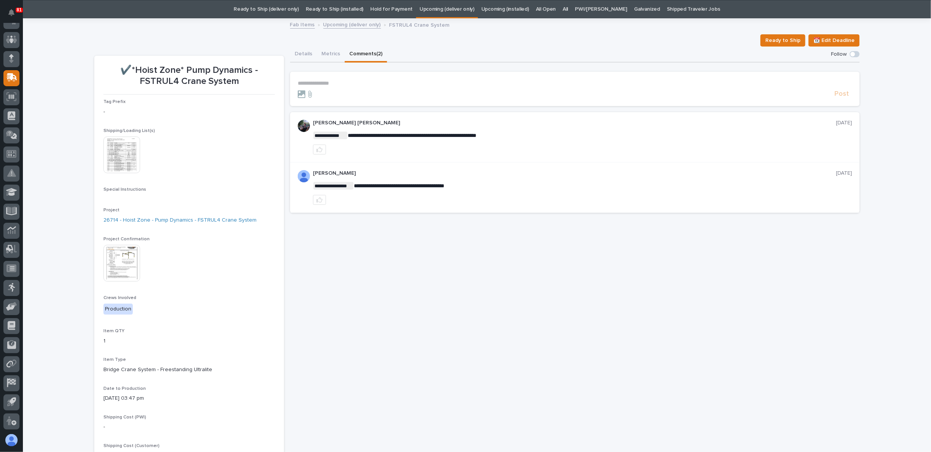
click at [324, 82] on p "**********" at bounding box center [575, 83] width 554 height 6
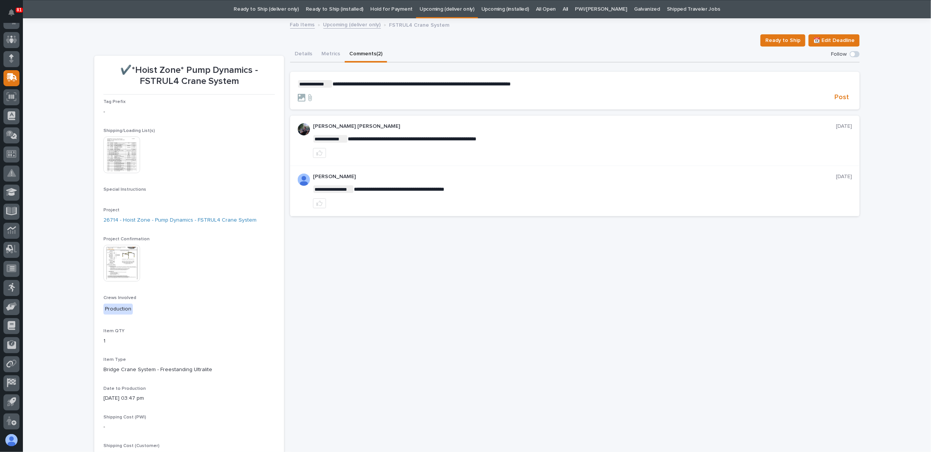
click at [552, 83] on p "**********" at bounding box center [575, 84] width 554 height 8
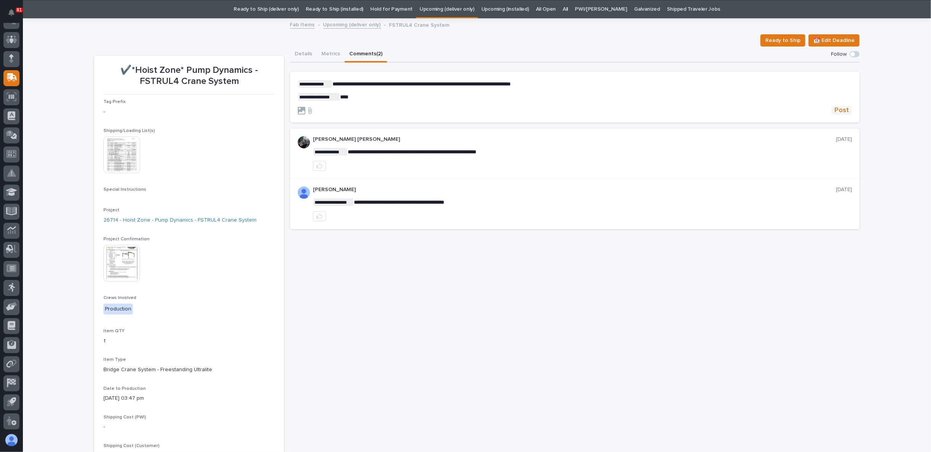
click at [846, 106] on button "Post" at bounding box center [841, 110] width 21 height 9
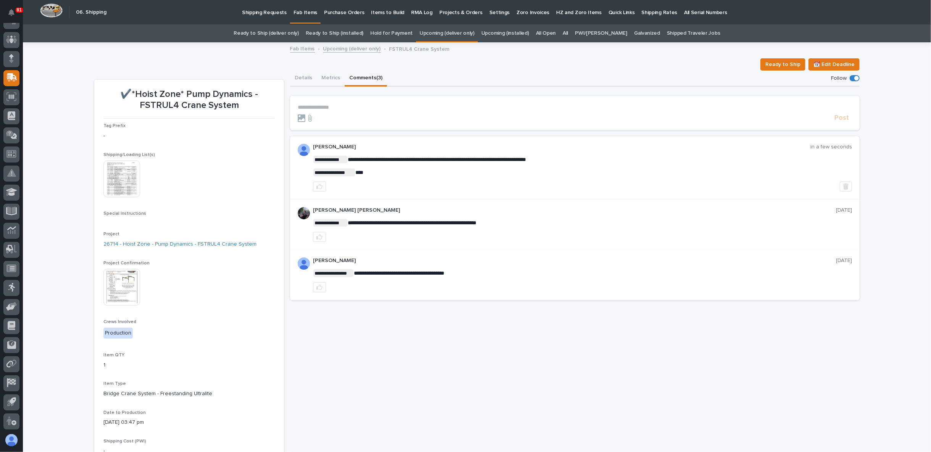
drag, startPoint x: 282, startPoint y: 83, endPoint x: 313, endPoint y: 77, distance: 31.4
click at [282, 83] on div "**********" at bounding box center [476, 297] width 765 height 453
click at [317, 77] on button "Metrics" at bounding box center [331, 79] width 28 height 16
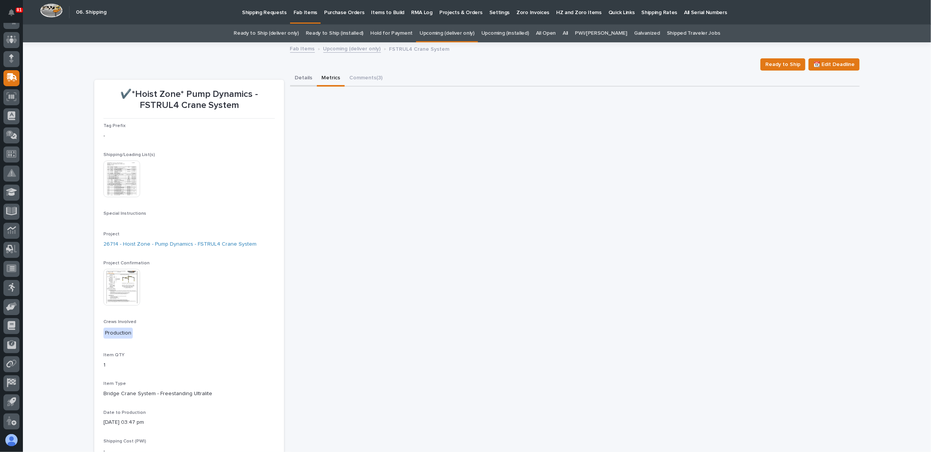
click at [300, 76] on button "Details" at bounding box center [303, 79] width 27 height 16
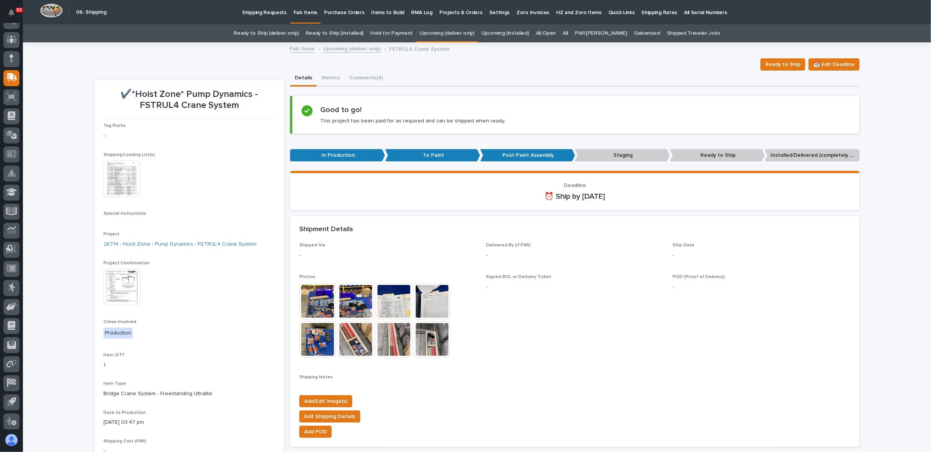
click at [568, 33] on link "All" at bounding box center [564, 33] width 5 height 18
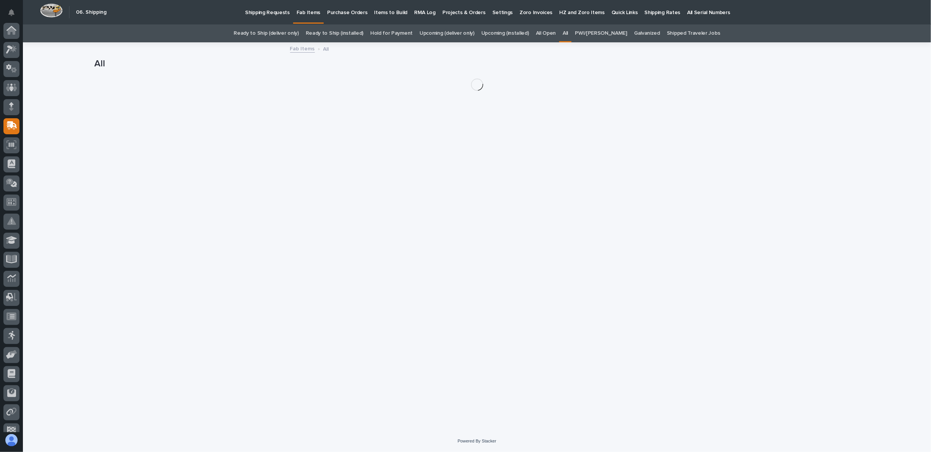
scroll to position [48, 0]
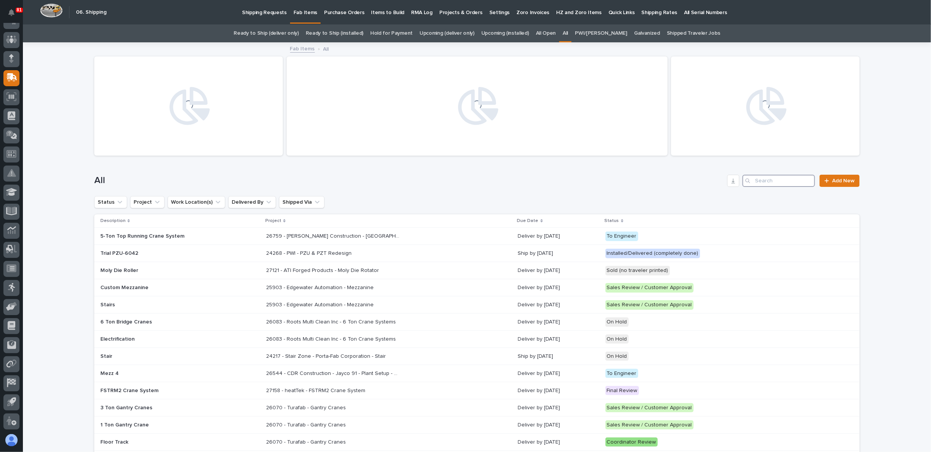
click at [765, 183] on input "Search" at bounding box center [778, 181] width 72 height 12
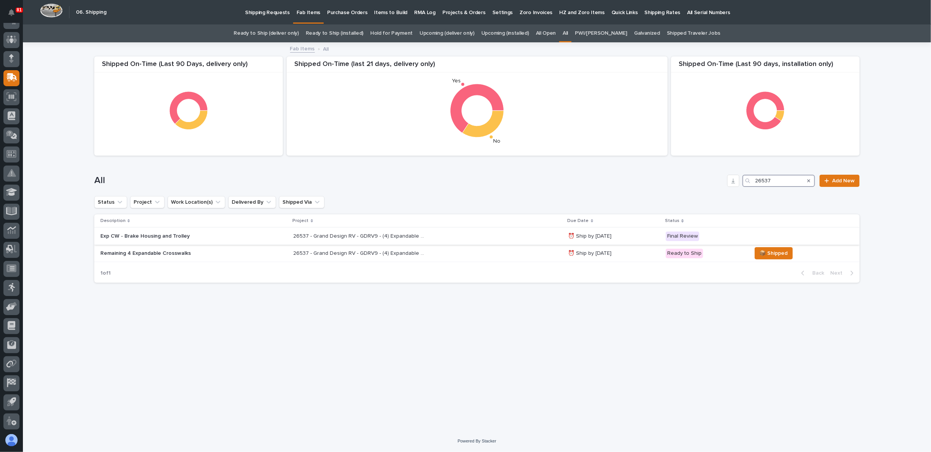
type input "26537"
click at [167, 237] on p "Exp CW - Brake Housing and Trolley" at bounding box center [167, 236] width 134 height 6
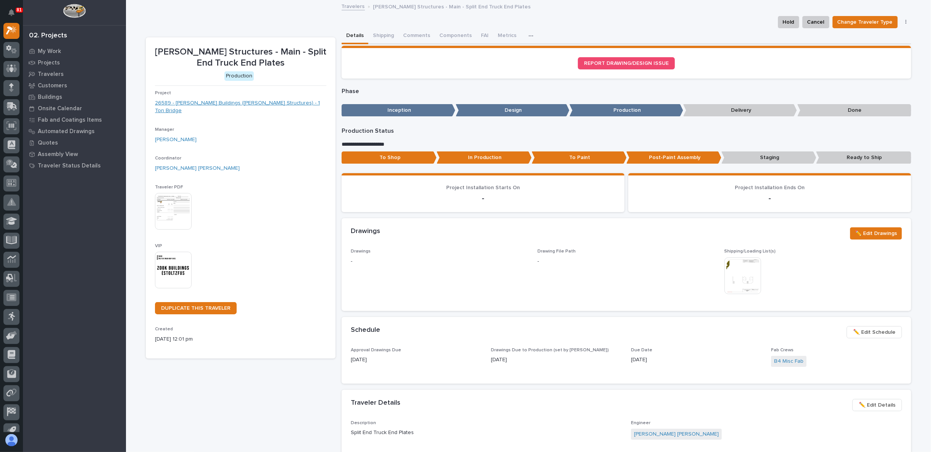
click at [217, 104] on link "26589 - [PERSON_NAME] Buildings ([PERSON_NAME] Structures) - 1 Ton Bridge" at bounding box center [240, 107] width 171 height 16
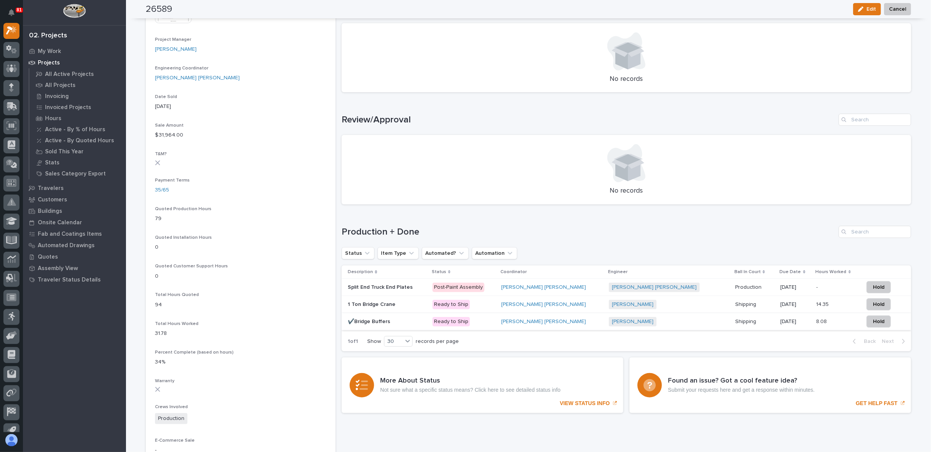
scroll to position [339, 0]
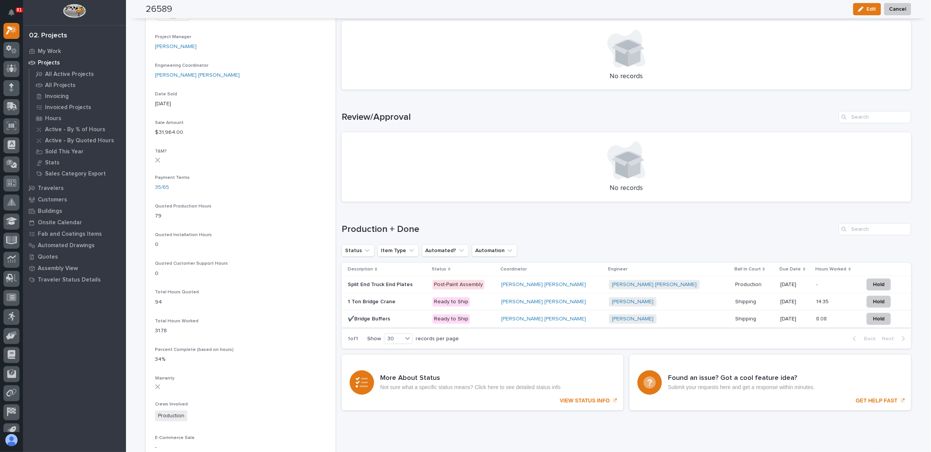
click at [384, 303] on p "1 Ton Bridge Crane" at bounding box center [372, 301] width 49 height 8
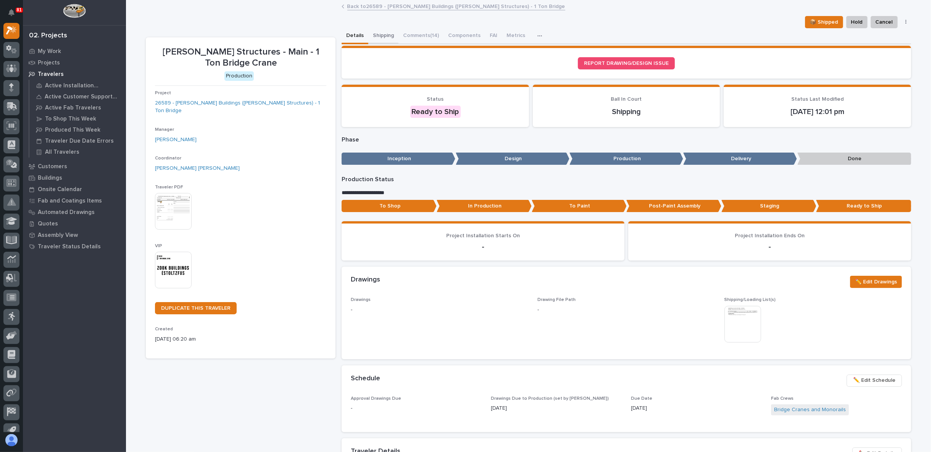
click at [374, 40] on button "Shipping" at bounding box center [383, 36] width 30 height 16
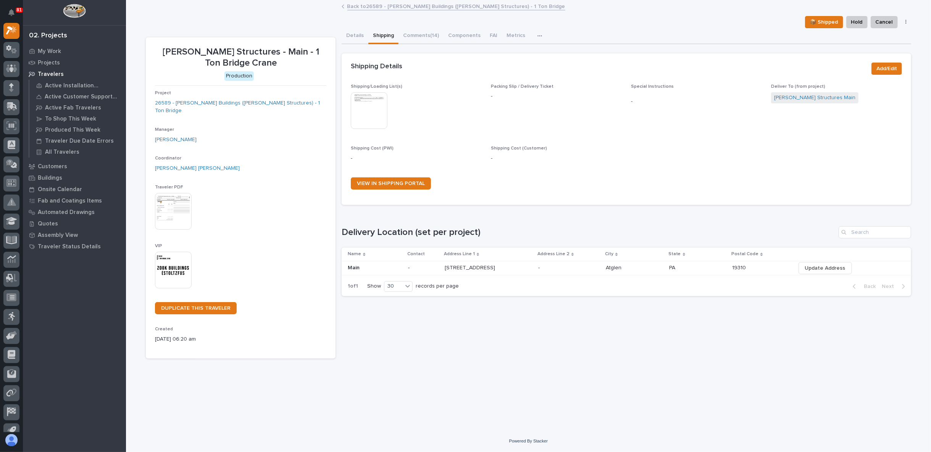
click at [396, 3] on link "Back to 26589 - [PERSON_NAME] Buildings ([PERSON_NAME] Structures) - 1 Ton Brid…" at bounding box center [456, 6] width 218 height 9
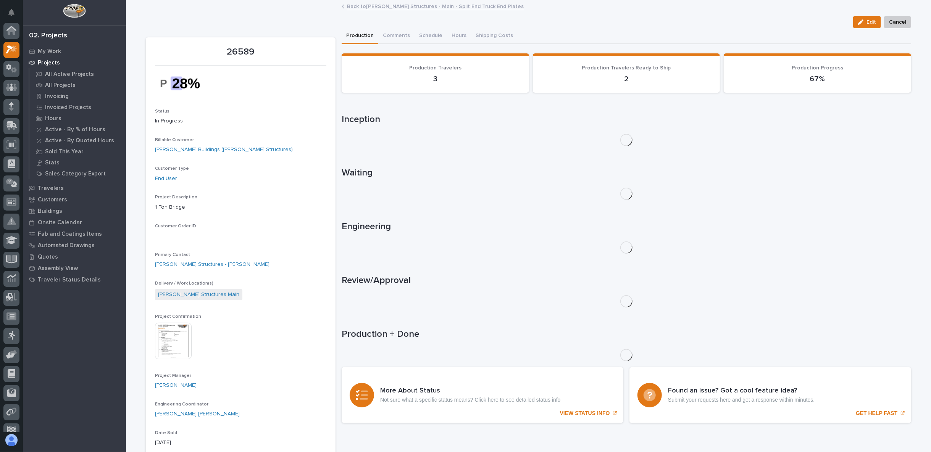
scroll to position [21, 0]
